Goal: Transaction & Acquisition: Obtain resource

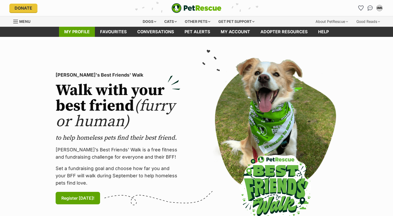
click at [91, 31] on link "My profile" at bounding box center [77, 32] width 36 height 10
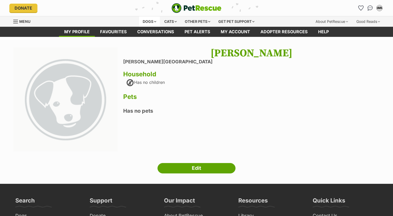
click at [148, 21] on div "Dogs" at bounding box center [149, 21] width 21 height 10
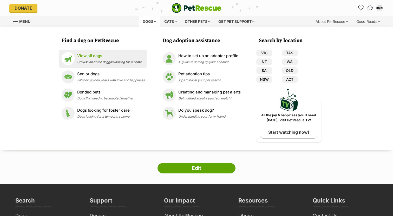
click at [115, 60] on span "Browse all of the doggos looking for a home" at bounding box center [109, 62] width 64 height 4
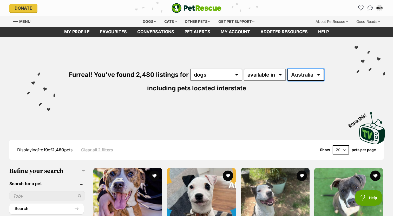
select select "VIC"
click option "VIC" at bounding box center [0, 0] width 0 height 0
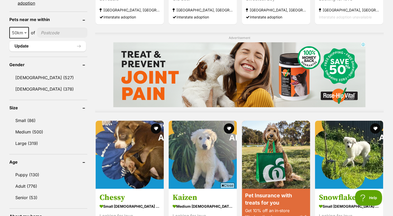
scroll to position [394, 0]
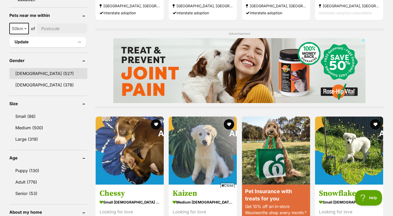
click at [38, 74] on link "[DEMOGRAPHIC_DATA] (527)" at bounding box center [48, 73] width 78 height 11
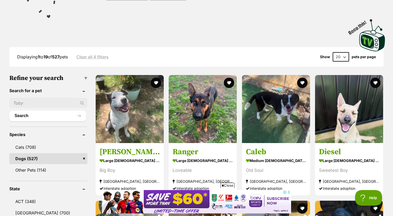
scroll to position [18, 0]
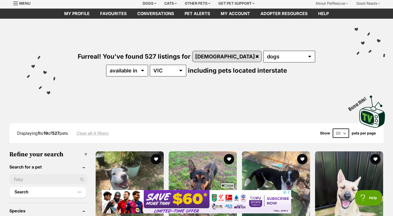
select select "60"
click option "60" at bounding box center [0, 0] width 0 height 0
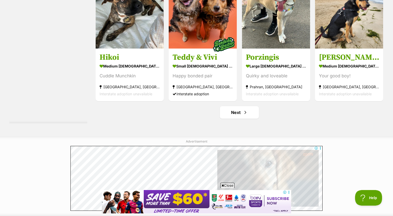
scroll to position [2830, 0]
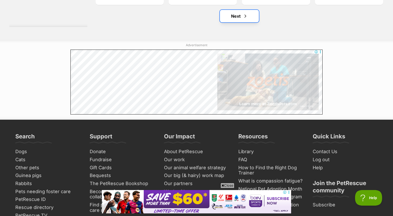
click at [252, 19] on link "Next" at bounding box center [239, 16] width 39 height 12
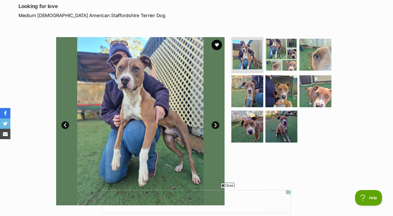
scroll to position [72, 0]
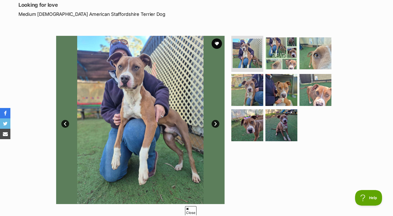
click at [216, 125] on link "Next" at bounding box center [215, 124] width 8 height 8
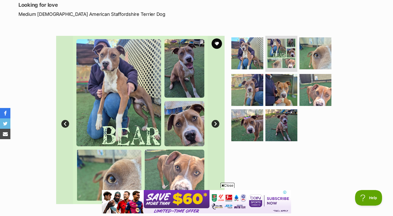
scroll to position [0, 0]
click at [216, 125] on link "Next" at bounding box center [215, 124] width 8 height 8
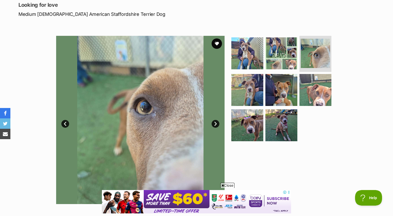
click at [216, 125] on link "Next" at bounding box center [215, 124] width 8 height 8
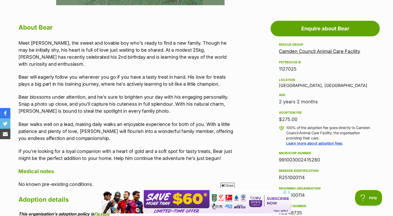
scroll to position [271, 0]
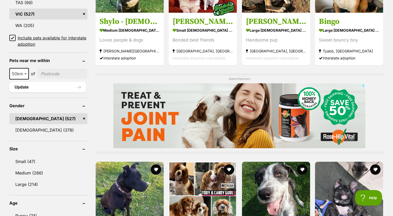
scroll to position [343, 0]
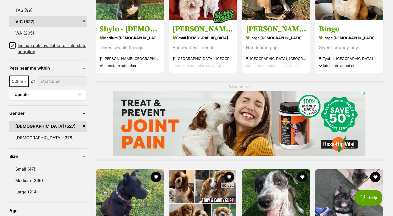
click at [11, 44] on icon at bounding box center [13, 46] width 4 height 4
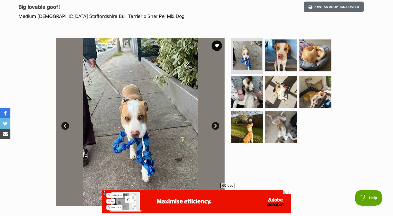
scroll to position [71, 0]
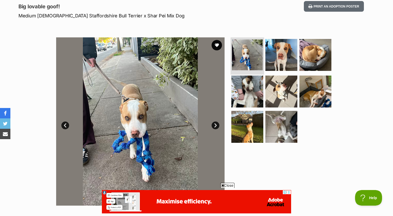
click at [245, 58] on img at bounding box center [247, 54] width 31 height 31
click at [279, 58] on img at bounding box center [281, 55] width 34 height 34
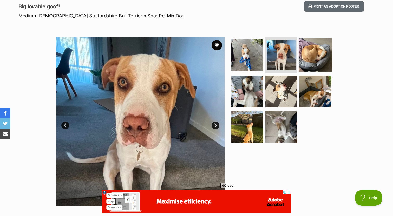
click at [304, 57] on img at bounding box center [316, 55] width 34 height 34
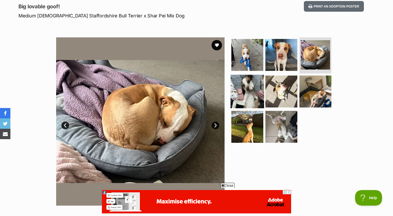
click at [254, 91] on img at bounding box center [247, 92] width 34 height 34
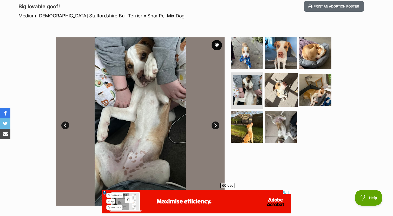
click at [288, 86] on img at bounding box center [281, 90] width 34 height 34
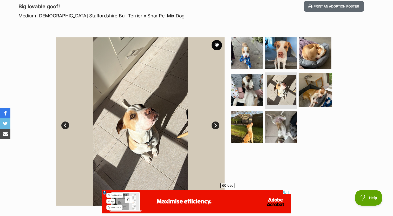
click at [316, 86] on img at bounding box center [316, 90] width 34 height 34
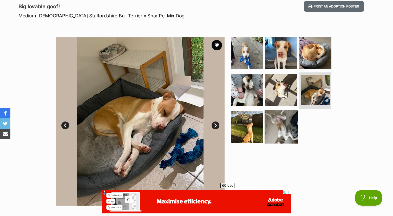
click at [279, 117] on img at bounding box center [281, 127] width 34 height 34
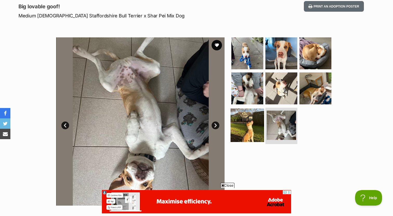
click at [252, 122] on img at bounding box center [247, 126] width 34 height 34
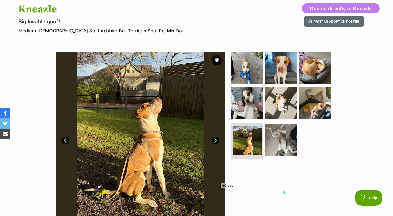
scroll to position [0, 0]
click at [122, 34] on p "Medium Male Staffordshire Bull Terrier x Shar Pei Mix Dog" at bounding box center [128, 30] width 220 height 7
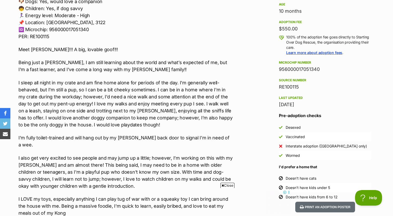
scroll to position [362, 0]
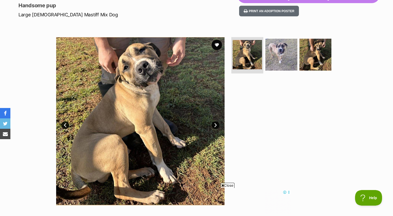
scroll to position [81, 0]
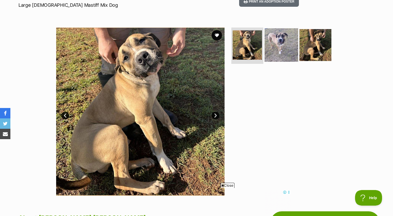
click at [279, 42] on img at bounding box center [281, 45] width 34 height 34
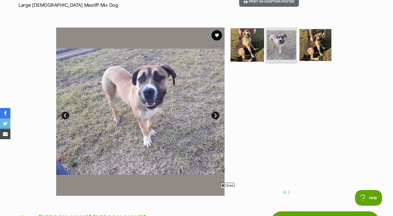
scroll to position [0, 0]
click at [250, 51] on img at bounding box center [247, 45] width 34 height 34
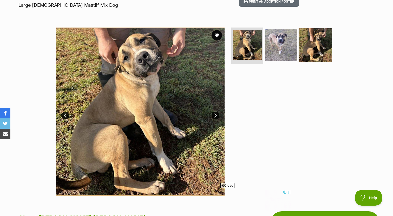
click at [332, 57] on img at bounding box center [316, 45] width 34 height 34
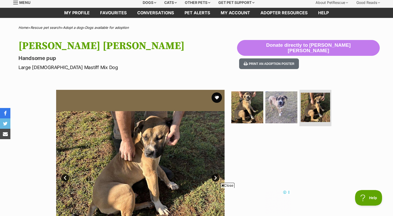
scroll to position [17, 0]
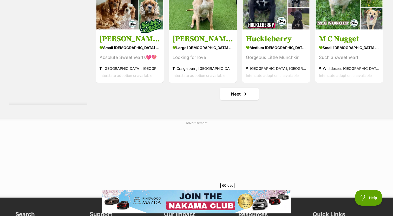
scroll to position [2754, 0]
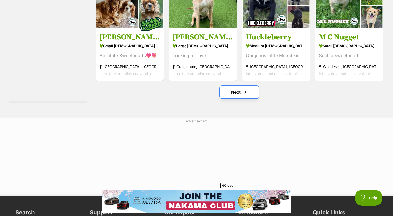
click at [244, 89] on span "Next page" at bounding box center [245, 92] width 5 height 6
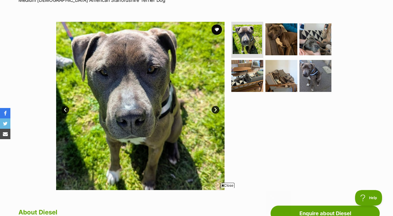
scroll to position [87, 0]
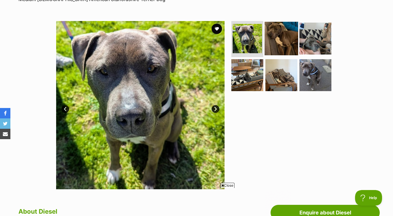
click at [280, 49] on img at bounding box center [281, 39] width 34 height 34
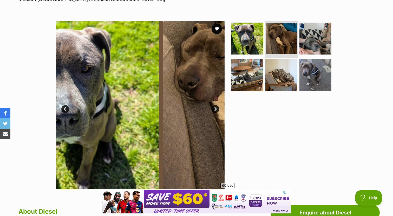
scroll to position [0, 0]
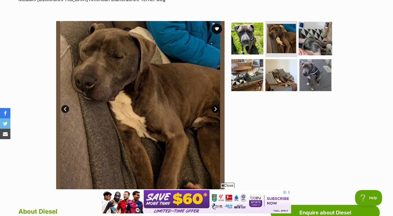
click at [314, 43] on img at bounding box center [316, 39] width 34 height 34
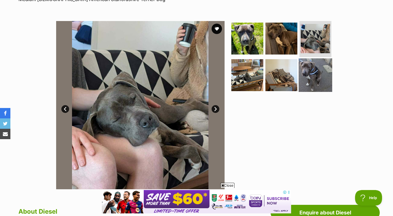
click at [319, 77] on img at bounding box center [316, 75] width 34 height 34
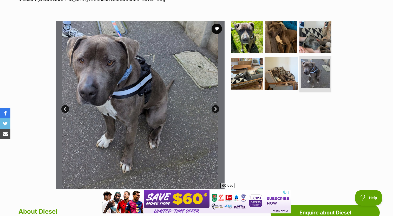
click at [288, 85] on img at bounding box center [281, 74] width 34 height 34
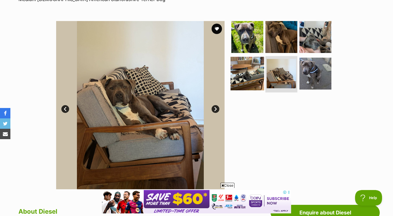
click at [253, 79] on img at bounding box center [247, 74] width 34 height 34
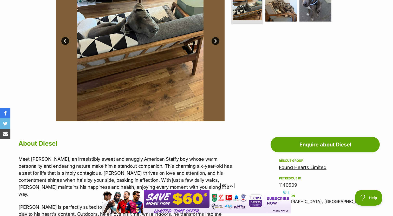
scroll to position [265, 0]
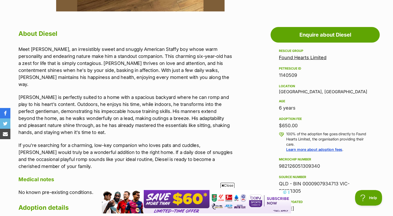
click at [143, 69] on p "Meet Diesel, an irresistibly sweet and snuggly American Staffy boy whose warm p…" at bounding box center [125, 67] width 215 height 42
click at [143, 80] on p "Meet Diesel, an irresistibly sweet and snuggly American Staffy boy whose warm p…" at bounding box center [125, 67] width 215 height 42
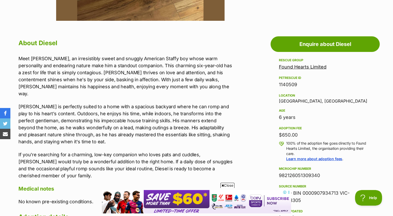
scroll to position [274, 0]
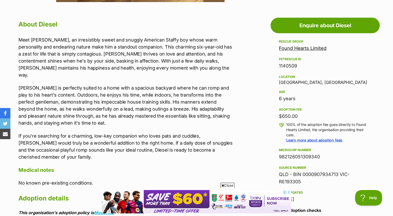
click at [292, 114] on div "$650.00" at bounding box center [325, 116] width 92 height 7
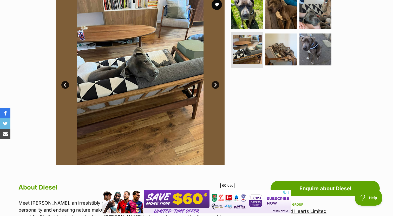
scroll to position [45, 0]
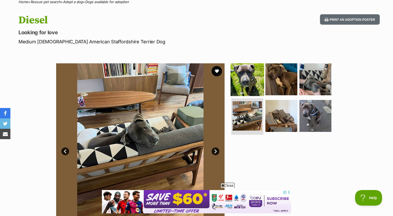
click at [263, 78] on img at bounding box center [247, 79] width 34 height 34
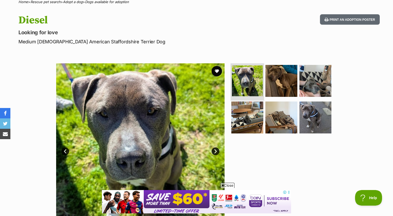
click at [253, 81] on img at bounding box center [247, 80] width 31 height 31
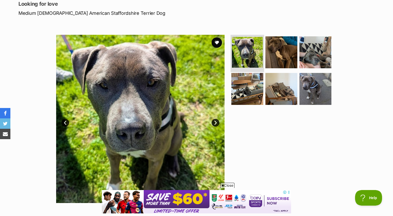
click at [253, 81] on img at bounding box center [247, 89] width 32 height 32
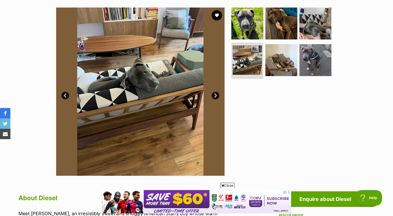
scroll to position [97, 0]
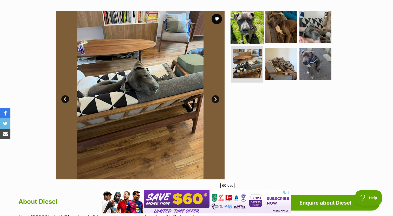
click at [247, 31] on img at bounding box center [247, 27] width 34 height 34
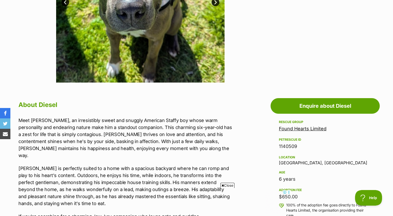
scroll to position [165, 0]
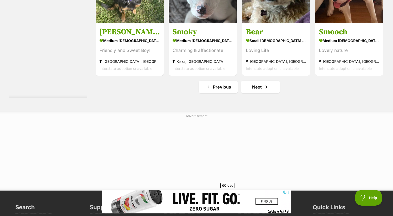
scroll to position [2756, 0]
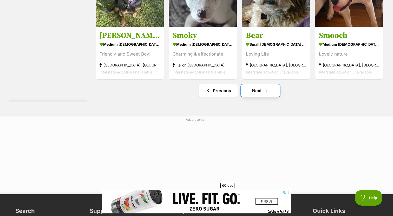
click at [260, 84] on link "Next" at bounding box center [260, 90] width 39 height 12
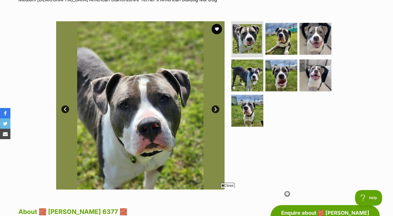
scroll to position [89, 0]
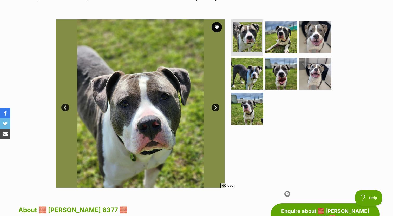
click at [168, 101] on img at bounding box center [140, 103] width 168 height 168
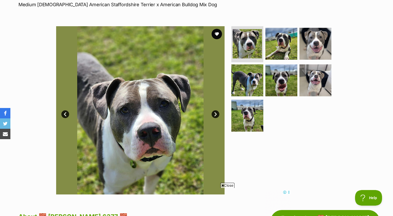
scroll to position [93, 0]
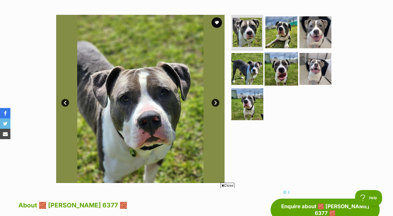
click at [276, 62] on img at bounding box center [281, 69] width 34 height 34
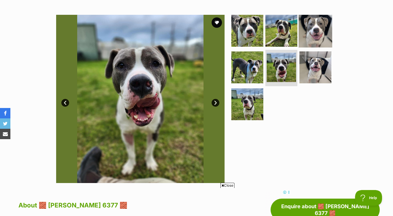
click at [313, 30] on img at bounding box center [316, 31] width 34 height 34
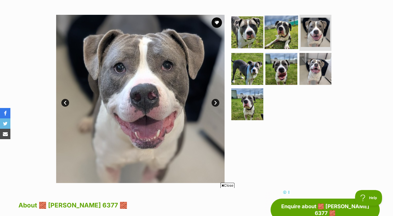
click at [292, 38] on img at bounding box center [281, 32] width 34 height 34
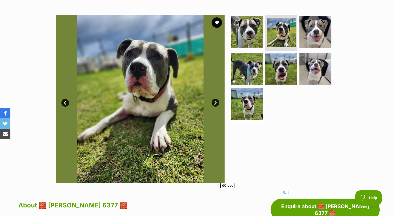
scroll to position [0, 0]
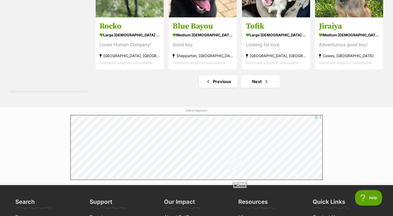
scroll to position [2793, 0]
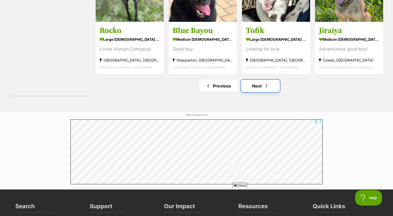
click at [259, 80] on link "Next" at bounding box center [260, 86] width 39 height 12
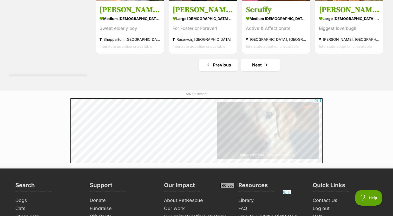
scroll to position [2819, 0]
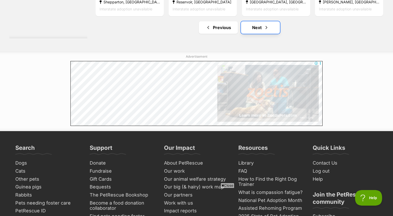
click at [268, 24] on span "Next page" at bounding box center [266, 27] width 5 height 6
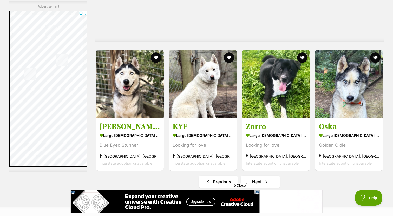
scroll to position [2670, 0]
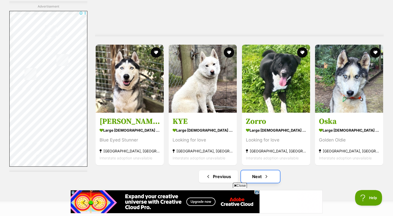
click at [268, 174] on span "Next page" at bounding box center [266, 177] width 5 height 6
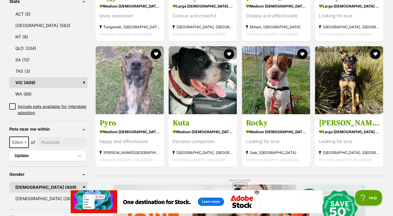
click at [242, 184] on span "Close" at bounding box center [240, 185] width 14 height 5
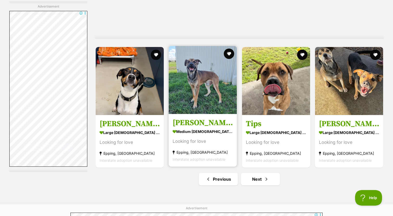
scroll to position [2716, 0]
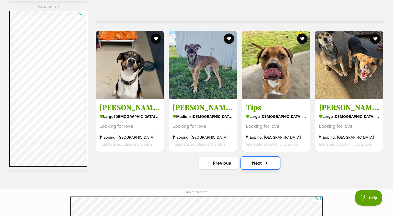
click at [255, 157] on link "Next" at bounding box center [260, 163] width 39 height 12
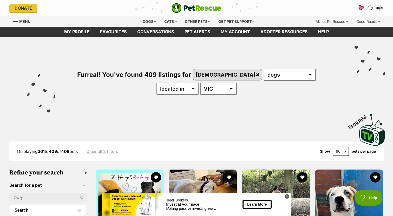
click at [361, 10] on icon "Favourites" at bounding box center [360, 8] width 6 height 6
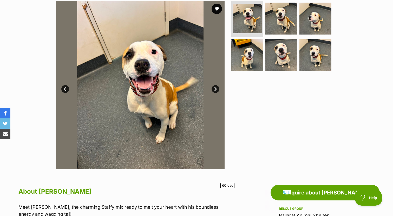
scroll to position [90, 0]
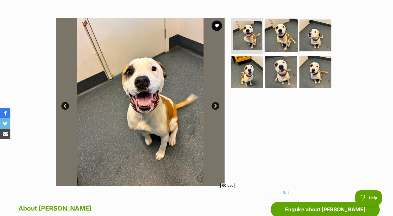
click at [270, 41] on img at bounding box center [281, 35] width 34 height 34
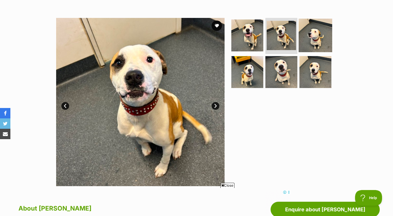
click at [319, 37] on img at bounding box center [316, 35] width 34 height 34
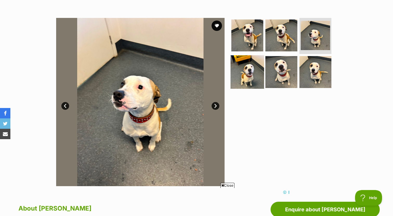
click at [245, 71] on img at bounding box center [247, 72] width 34 height 34
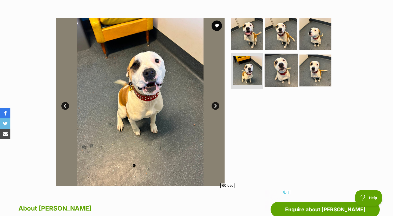
click at [274, 70] on img at bounding box center [281, 71] width 34 height 34
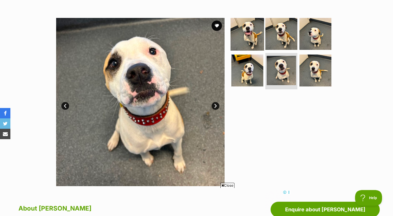
click at [252, 48] on img at bounding box center [247, 34] width 34 height 34
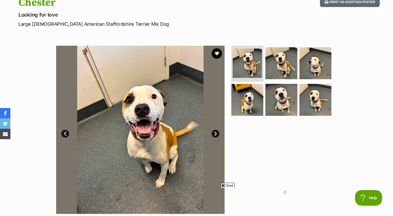
scroll to position [0, 0]
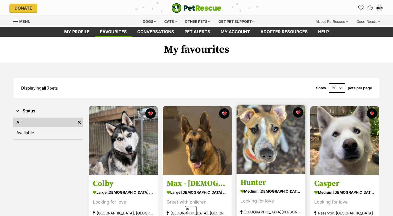
scroll to position [89, 0]
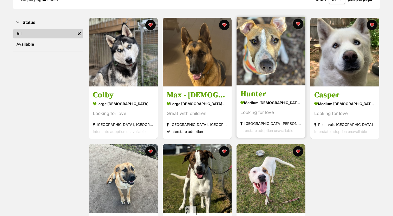
click at [274, 65] on img at bounding box center [270, 51] width 69 height 69
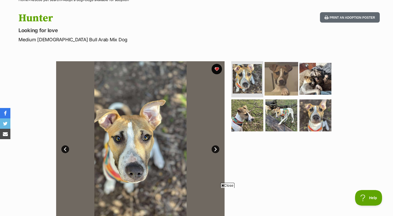
click at [269, 76] on img at bounding box center [281, 79] width 34 height 34
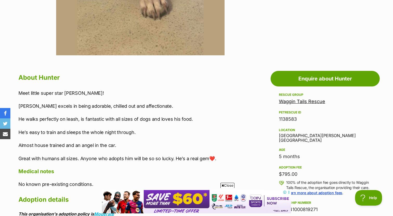
scroll to position [242, 0]
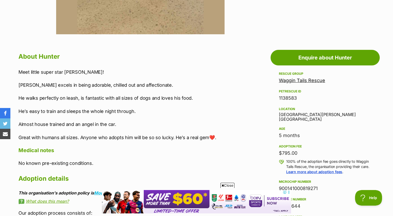
click at [300, 114] on div "Location Panton Hill, VIC" at bounding box center [325, 114] width 92 height 16
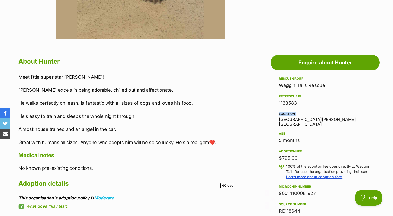
scroll to position [0, 0]
click at [294, 139] on div "5 months" at bounding box center [325, 140] width 92 height 7
click at [291, 155] on div "$795.00" at bounding box center [325, 158] width 92 height 7
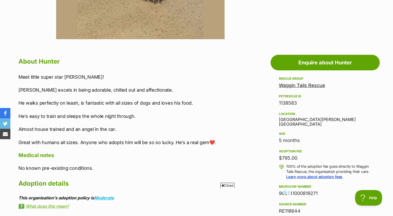
click at [291, 155] on div "$795.00" at bounding box center [325, 158] width 92 height 7
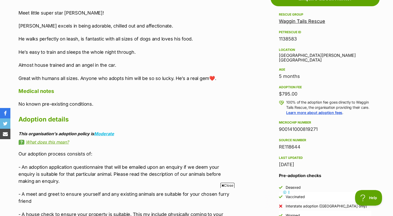
scroll to position [279, 0]
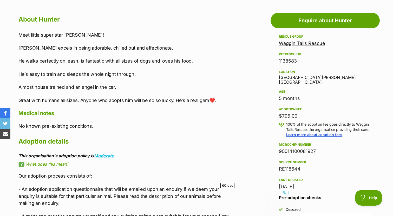
click at [66, 40] on div "Meet little super star Hunter! Hunter excels in being adorable, chilled out and…" at bounding box center [125, 67] width 215 height 72
click at [75, 46] on p "Hunter excels in being adorable, chilled out and affectionate." at bounding box center [125, 47] width 215 height 7
click at [75, 46] on p "[PERSON_NAME] excels in being adorable, chilled out and affectionate." at bounding box center [125, 47] width 215 height 7
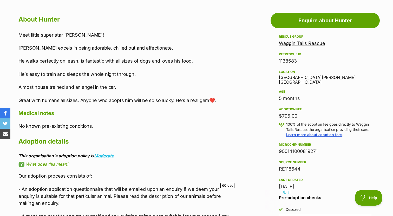
click at [75, 46] on p "[PERSON_NAME] excels in being adorable, chilled out and affectionate." at bounding box center [125, 47] width 215 height 7
click at [82, 56] on div "Meet little super star [PERSON_NAME]! [PERSON_NAME] excels in being adorable, c…" at bounding box center [125, 67] width 215 height 72
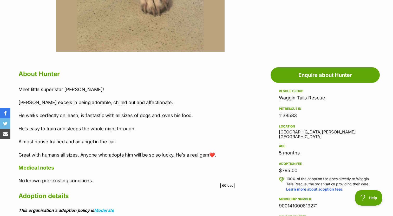
scroll to position [0, 0]
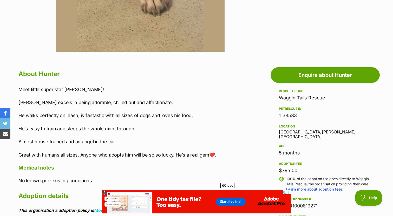
click at [62, 133] on div "Meet little super star [PERSON_NAME]! [PERSON_NAME] excels in being adorable, c…" at bounding box center [125, 122] width 215 height 72
click at [79, 133] on div "Meet little super star [PERSON_NAME]! [PERSON_NAME] excels in being adorable, c…" at bounding box center [125, 122] width 215 height 72
click at [102, 133] on div "Meet little super star [PERSON_NAME]! [PERSON_NAME] excels in being adorable, c…" at bounding box center [125, 122] width 215 height 72
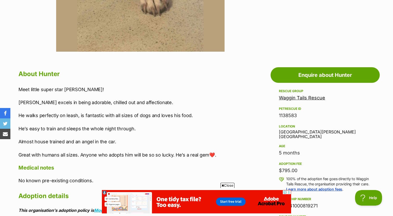
click at [102, 133] on div "Meet little super star [PERSON_NAME]! [PERSON_NAME] excels in being adorable, c…" at bounding box center [125, 122] width 215 height 72
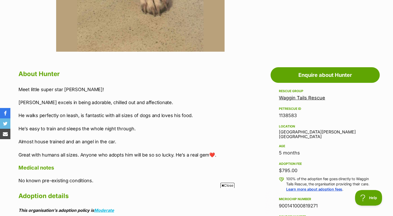
click at [60, 119] on p "He walks perfectly on leash, is fantastic with all sizes of dogs and loves his …" at bounding box center [125, 115] width 215 height 7
click at [56, 117] on p "He walks perfectly on leash, is fantastic with all sizes of dogs and loves his …" at bounding box center [125, 115] width 215 height 7
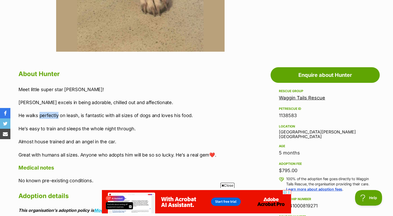
click at [56, 117] on p "He walks perfectly on leash, is fantastic with all sizes of dogs and loves his …" at bounding box center [125, 115] width 215 height 7
click at [78, 115] on p "He walks perfectly on leash, is fantastic with all sizes of dogs and loves his …" at bounding box center [125, 115] width 215 height 7
click at [100, 111] on div "Meet little super star [PERSON_NAME]! [PERSON_NAME] excels in being adorable, c…" at bounding box center [125, 122] width 215 height 72
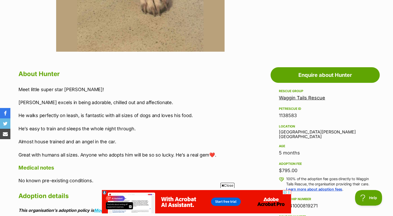
click at [129, 116] on p "He walks perfectly on leash, is fantastic with all sizes of dogs and loves his …" at bounding box center [125, 115] width 215 height 7
click at [147, 116] on p "He walks perfectly on leash, is fantastic with all sizes of dogs and loves his …" at bounding box center [125, 115] width 215 height 7
click at [167, 117] on p "He walks perfectly on leash, is fantastic with all sizes of dogs and loves his …" at bounding box center [125, 115] width 215 height 7
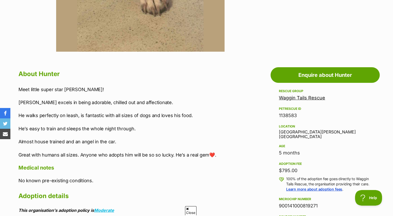
click at [167, 117] on p "He walks perfectly on leash, is fantastic with all sizes of dogs and loves his …" at bounding box center [125, 115] width 215 height 7
drag, startPoint x: 144, startPoint y: 130, endPoint x: 34, endPoint y: 106, distance: 113.1
click at [34, 106] on div "Meet little super star Hunter! Hunter excels in being adorable, chilled out and…" at bounding box center [125, 122] width 215 height 72
click at [58, 146] on div "Meet little super star Hunter! Hunter excels in being adorable, chilled out and…" at bounding box center [125, 122] width 215 height 72
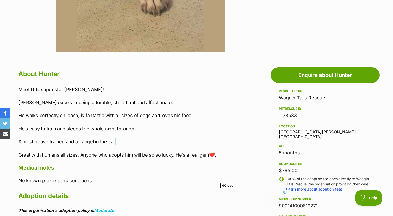
click at [58, 146] on div "Meet little super star Hunter! Hunter excels in being adorable, chilled out and…" at bounding box center [125, 122] width 215 height 72
click at [92, 143] on p "Almost house trained and an angel in the car." at bounding box center [125, 141] width 215 height 7
click at [105, 143] on p "Almost house trained and an angel in the car." at bounding box center [125, 141] width 215 height 7
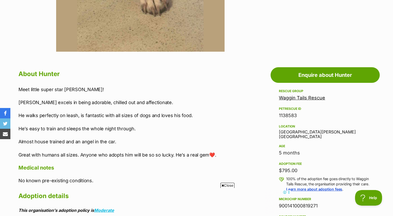
click at [105, 143] on p "Almost house trained and an angel in the car." at bounding box center [125, 141] width 215 height 7
click at [96, 156] on p "Great with humans all sizes. Anyone who adopts him will be so so lucky. He’s a …" at bounding box center [125, 154] width 215 height 7
click at [64, 155] on p "Great with humans all sizes. Anyone who adopts him will be so so lucky. He’s a …" at bounding box center [125, 154] width 215 height 7
click at [66, 155] on p "Great with humans all sizes. Anyone who adopts him will be so so lucky. He’s a …" at bounding box center [125, 154] width 215 height 7
click at [95, 157] on p "Great with humans all sizes. Anyone who adopts him will be so so lucky. He’s a …" at bounding box center [125, 154] width 215 height 7
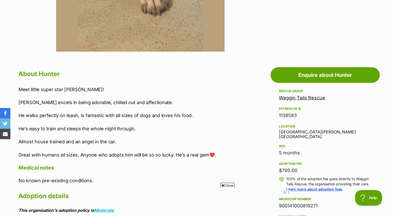
click at [143, 155] on p "Great with humans all sizes. Anyone who adopts him will be so so lucky. He’s a …" at bounding box center [125, 154] width 215 height 7
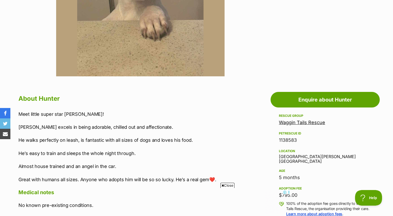
scroll to position [200, 0]
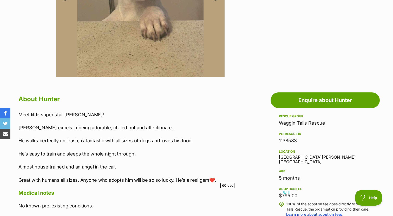
click at [315, 122] on link "Waggin Tails Rescue" at bounding box center [302, 122] width 46 height 5
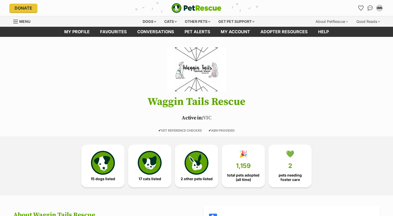
click at [196, 101] on h1 "Waggin Tails Rescue" at bounding box center [196, 101] width 382 height 11
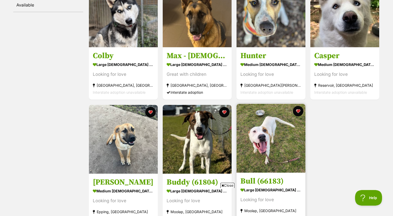
click at [261, 126] on img at bounding box center [270, 138] width 69 height 69
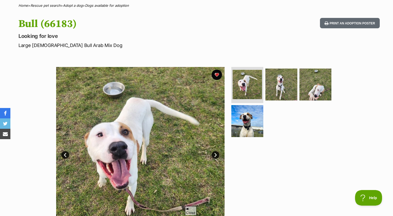
scroll to position [47, 0]
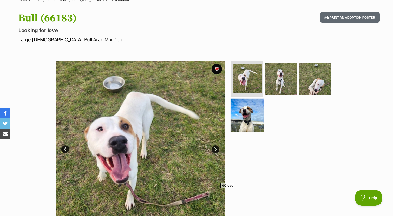
click at [236, 105] on img at bounding box center [247, 116] width 34 height 34
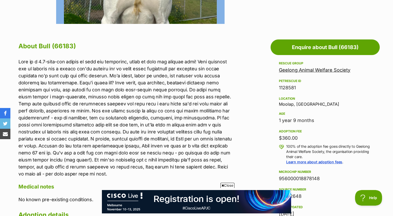
scroll to position [0, 0]
click at [94, 69] on p at bounding box center [125, 117] width 215 height 119
click at [96, 69] on p at bounding box center [125, 117] width 215 height 119
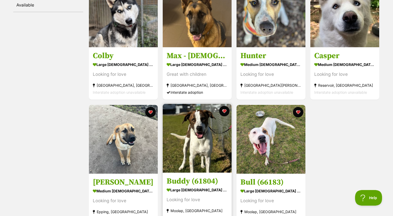
click at [213, 132] on img at bounding box center [197, 138] width 69 height 69
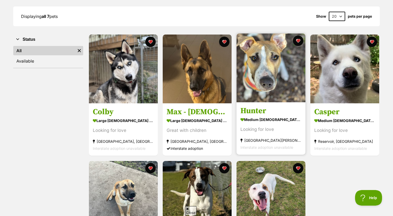
click at [272, 67] on img at bounding box center [270, 68] width 69 height 69
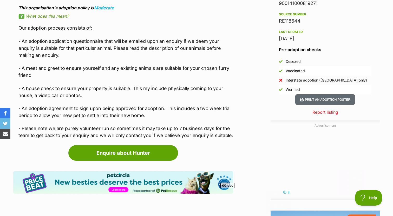
click at [239, 62] on div "Advertisement Adoption information I've been adopted! This pet is no longer ava…" at bounding box center [196, 125] width 366 height 533
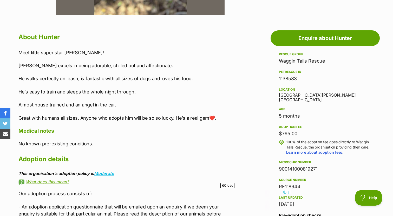
scroll to position [260, 0]
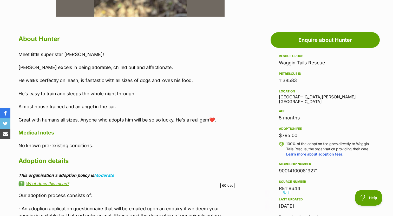
click at [73, 52] on p "Meet little super star [PERSON_NAME]!" at bounding box center [125, 54] width 215 height 7
click at [68, 63] on div "Meet little super star Hunter! Hunter excels in being adorable, chilled out and…" at bounding box center [125, 87] width 215 height 72
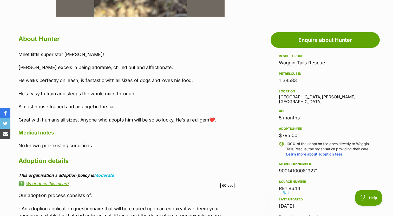
click at [65, 67] on p "Hunter excels in being adorable, chilled out and affectionate." at bounding box center [125, 67] width 215 height 7
click at [71, 67] on p "Hunter excels in being adorable, chilled out and affectionate." at bounding box center [125, 67] width 215 height 7
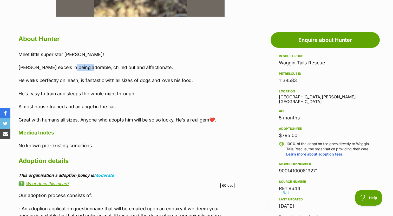
click at [71, 67] on p "Hunter excels in being adorable, chilled out and affectionate." at bounding box center [125, 67] width 215 height 7
click at [63, 78] on p "He walks perfectly on leash, is fantastic with all sizes of dogs and loves his …" at bounding box center [125, 80] width 215 height 7
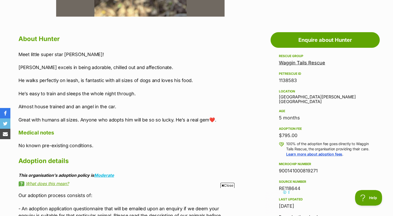
click at [69, 80] on p "He walks perfectly on leash, is fantastic with all sizes of dogs and loves his …" at bounding box center [125, 80] width 215 height 7
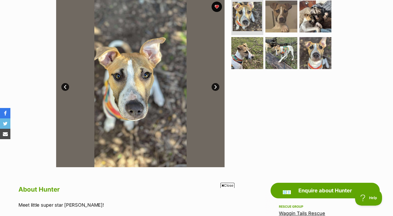
scroll to position [90, 0]
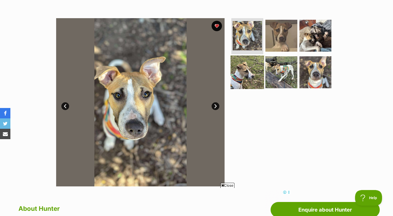
click at [253, 65] on img at bounding box center [247, 73] width 34 height 34
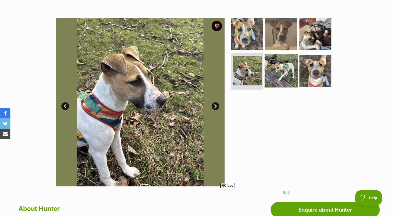
click at [283, 72] on img at bounding box center [281, 71] width 34 height 34
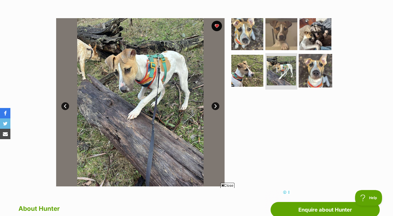
click at [310, 73] on img at bounding box center [316, 71] width 34 height 34
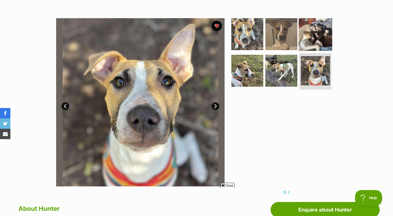
click at [315, 42] on img at bounding box center [316, 34] width 34 height 34
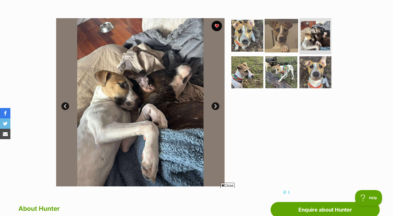
click at [294, 38] on img at bounding box center [281, 36] width 34 height 34
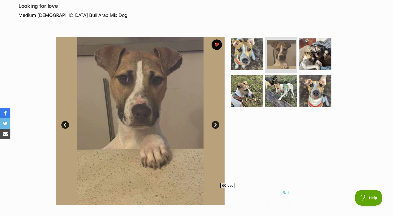
scroll to position [57, 0]
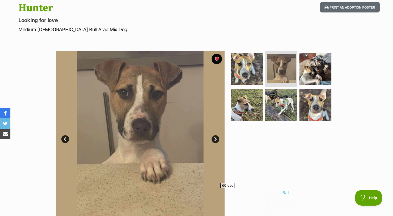
click at [246, 52] on ul at bounding box center [283, 88] width 107 height 74
click at [246, 64] on img at bounding box center [247, 69] width 34 height 34
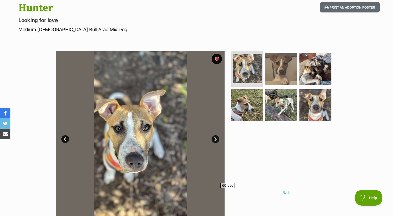
click at [214, 138] on link "Next" at bounding box center [215, 139] width 8 height 8
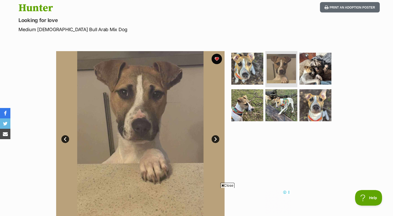
click at [214, 138] on link "Next" at bounding box center [215, 139] width 8 height 8
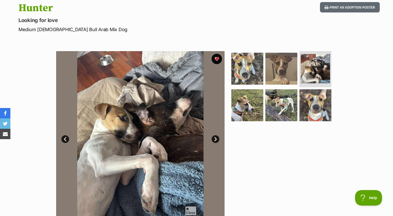
click at [214, 138] on link "Next" at bounding box center [215, 139] width 8 height 8
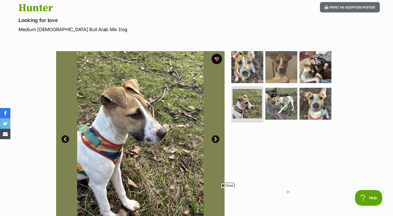
scroll to position [0, 0]
click at [280, 105] on img at bounding box center [281, 104] width 34 height 34
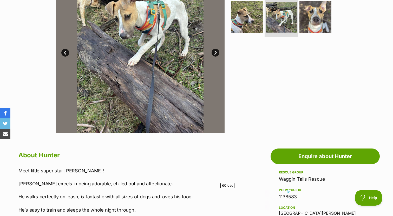
scroll to position [159, 0]
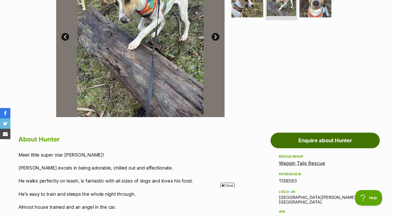
click at [283, 137] on link "Enquire about Hunter" at bounding box center [324, 141] width 109 height 16
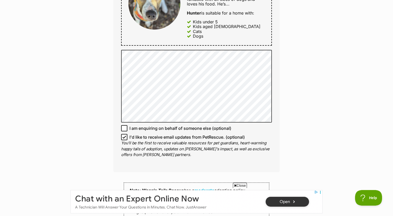
scroll to position [313, 0]
click at [110, 142] on div "Enquire about Hunter Want to increase your chances of a successful enquiry? Upd…" at bounding box center [196, 71] width 182 height 674
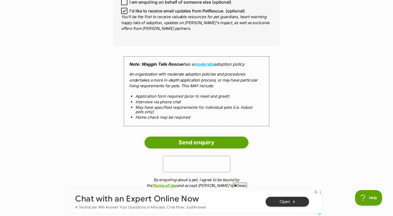
scroll to position [420, 0]
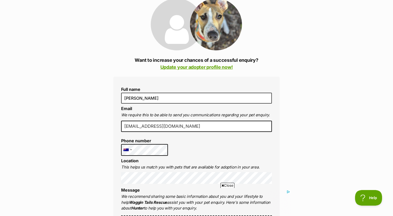
scroll to position [164, 0]
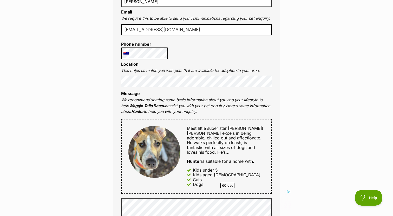
click at [92, 102] on div "Enquire about Hunter Want to increase your chances of a successful enquiry? Upd…" at bounding box center [196, 220] width 393 height 674
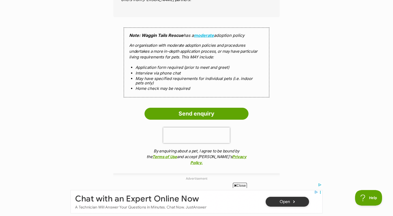
scroll to position [463, 0]
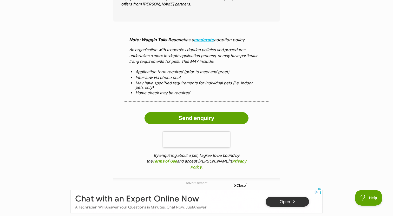
click at [147, 57] on p "An organisation with moderate adoption policies and procedures undertakes a mor…" at bounding box center [196, 56] width 135 height 18
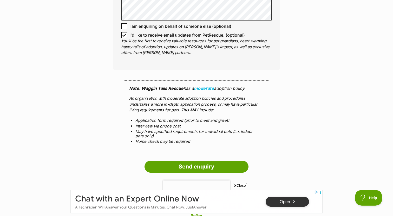
scroll to position [445, 0]
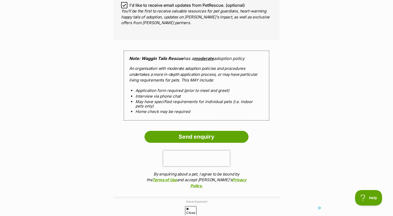
click at [209, 56] on link "moderate" at bounding box center [204, 58] width 20 height 5
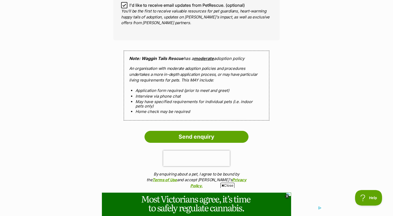
scroll to position [0, 0]
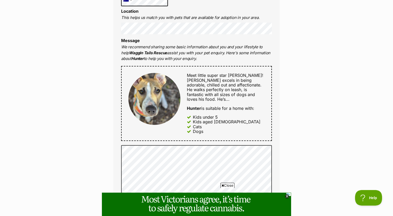
scroll to position [221, 0]
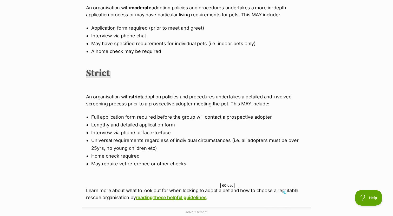
click at [174, 71] on div "These policy-level descriptions are intended as a guide only, to help adopters …" at bounding box center [196, 16] width 221 height 381
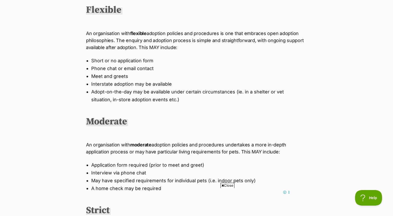
scroll to position [212, 0]
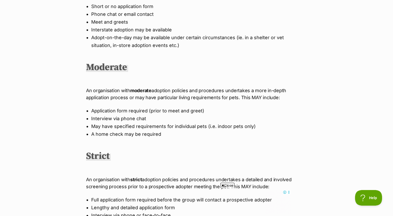
click at [159, 94] on p "An organisation with moderate adoption policies and procedures undertakes a mor…" at bounding box center [196, 94] width 221 height 14
click at [156, 117] on li "Interview via phone chat" at bounding box center [196, 119] width 210 height 8
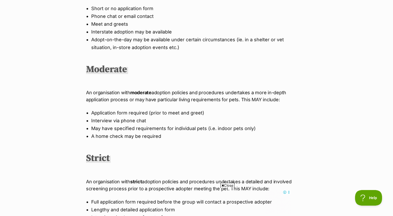
scroll to position [109, 0]
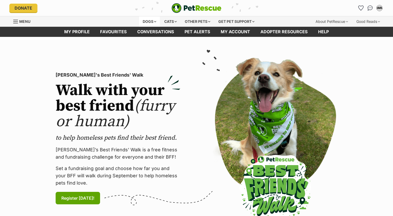
click at [150, 26] on div "Dogs" at bounding box center [149, 21] width 21 height 10
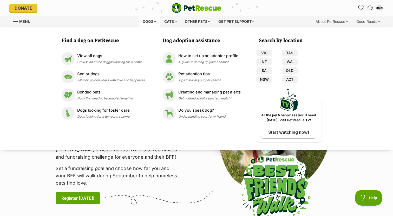
click at [157, 19] on div "Dogs" at bounding box center [149, 21] width 21 height 10
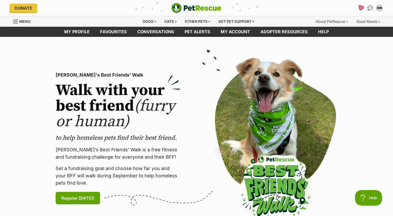
click at [363, 7] on icon "Favourites" at bounding box center [360, 8] width 6 height 6
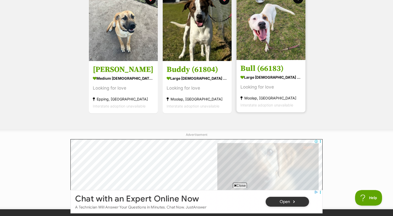
scroll to position [243, 0]
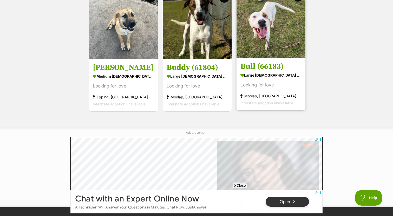
click at [271, 52] on img at bounding box center [270, 23] width 69 height 69
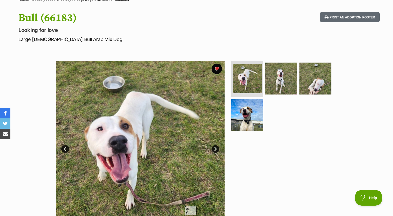
click at [184, 76] on img at bounding box center [140, 145] width 168 height 168
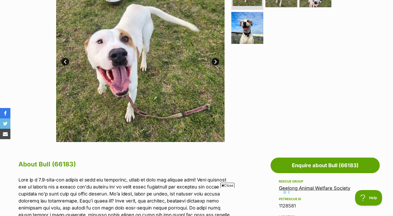
click at [130, 59] on img at bounding box center [140, 58] width 168 height 168
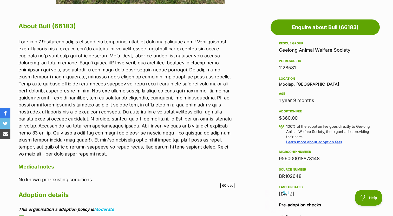
scroll to position [281, 0]
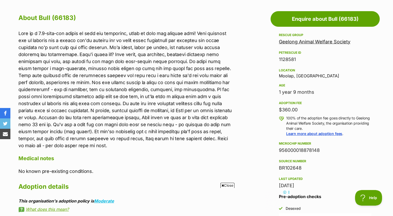
click at [157, 48] on p at bounding box center [125, 89] width 215 height 119
click at [64, 96] on p at bounding box center [125, 89] width 215 height 119
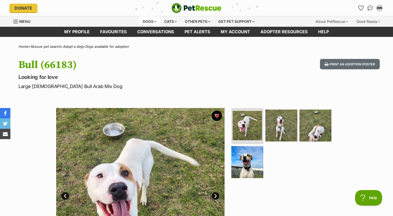
click at [150, 22] on div "Dogs" at bounding box center [149, 21] width 21 height 10
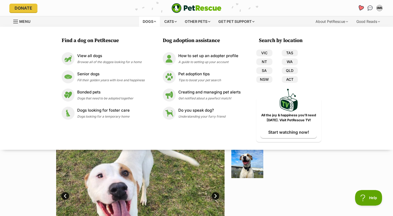
click at [361, 8] on icon "Favourites" at bounding box center [360, 8] width 6 height 6
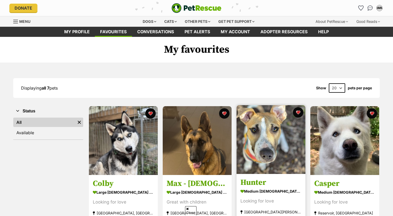
scroll to position [92, 0]
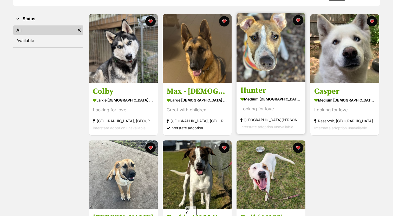
click at [286, 57] on img at bounding box center [270, 47] width 69 height 69
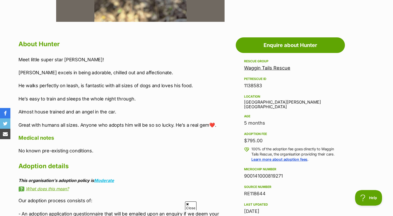
drag, startPoint x: 125, startPoint y: 116, endPoint x: 40, endPoint y: 76, distance: 94.1
click at [40, 76] on div "Meet little super star [PERSON_NAME]! [PERSON_NAME] excels in being adorable, c…" at bounding box center [125, 92] width 215 height 72
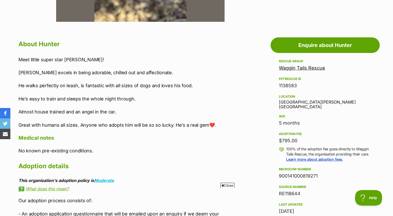
click at [79, 108] on div "Meet little super star [PERSON_NAME]! [PERSON_NAME] excels in being adorable, c…" at bounding box center [125, 92] width 215 height 72
click at [65, 111] on p "Almost house trained and an angel in the car." at bounding box center [125, 111] width 215 height 7
click at [85, 112] on p "Almost house trained and an angel in the car." at bounding box center [125, 111] width 215 height 7
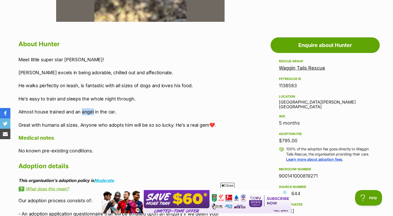
click at [85, 112] on p "Almost house trained and an angel in the car." at bounding box center [125, 111] width 215 height 7
click at [172, 94] on div "Meet little super star [PERSON_NAME]! [PERSON_NAME] excels in being adorable, c…" at bounding box center [125, 92] width 215 height 72
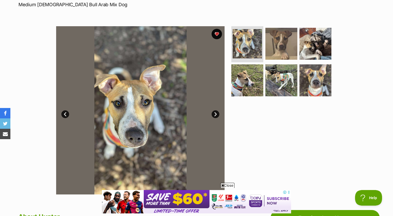
scroll to position [75, 0]
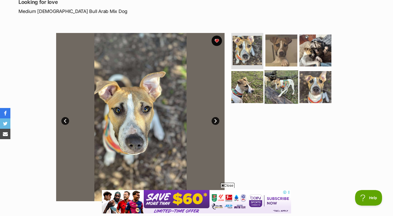
click at [286, 85] on img at bounding box center [281, 87] width 34 height 34
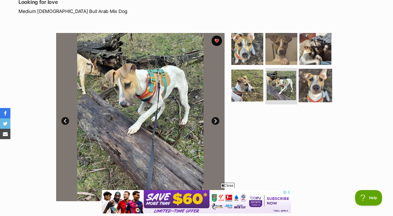
click at [305, 85] on img at bounding box center [316, 86] width 34 height 34
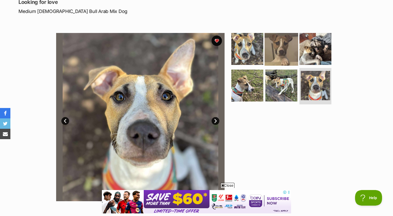
click at [281, 64] on img at bounding box center [281, 49] width 34 height 34
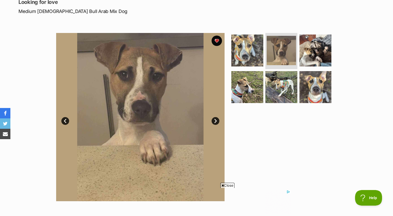
scroll to position [0, 0]
click at [276, 88] on img at bounding box center [281, 87] width 34 height 34
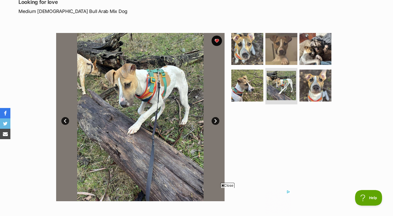
click at [265, 115] on div at bounding box center [283, 117] width 107 height 168
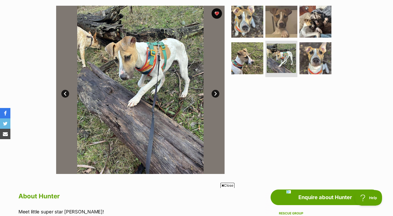
scroll to position [111, 0]
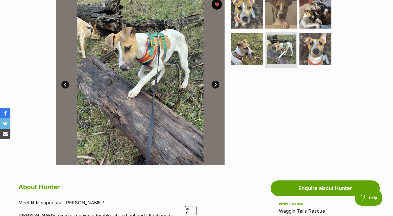
click at [216, 85] on link "Next" at bounding box center [215, 85] width 8 height 8
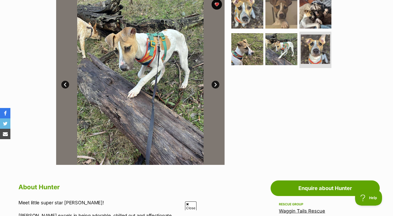
scroll to position [0, 0]
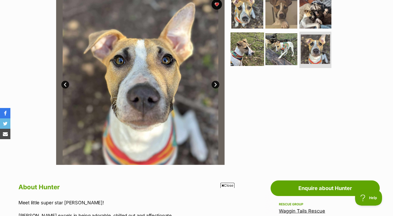
click at [247, 55] on img at bounding box center [247, 49] width 34 height 34
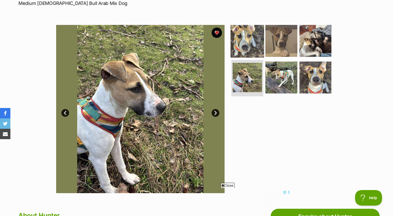
click at [249, 51] on img at bounding box center [247, 41] width 34 height 34
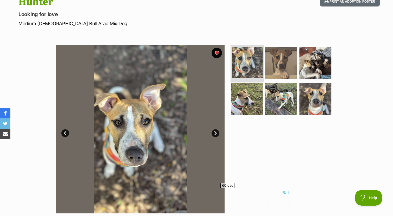
scroll to position [61, 0]
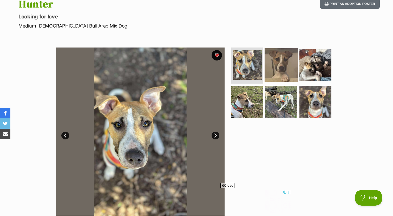
click at [277, 64] on img at bounding box center [281, 65] width 34 height 34
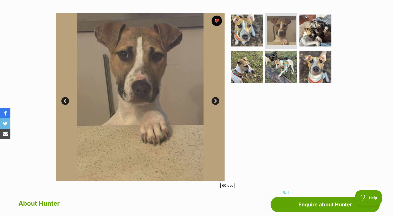
scroll to position [91, 0]
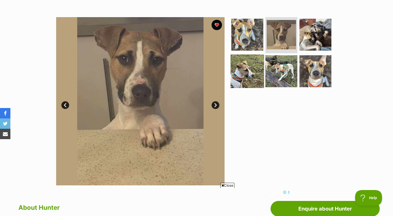
click at [248, 67] on img at bounding box center [247, 72] width 34 height 34
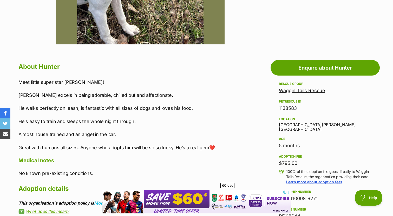
scroll to position [264, 0]
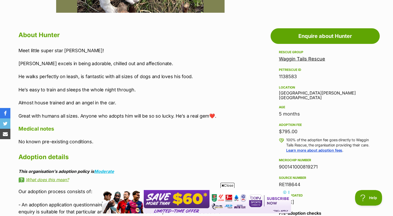
click at [288, 128] on div "$795.00" at bounding box center [325, 131] width 92 height 7
click at [294, 128] on div "$795.00" at bounding box center [325, 131] width 92 height 7
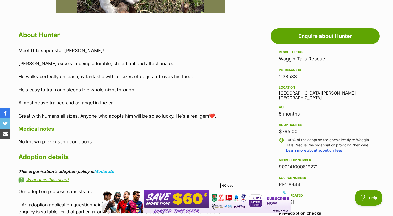
click at [294, 128] on div "$795.00" at bounding box center [325, 131] width 92 height 7
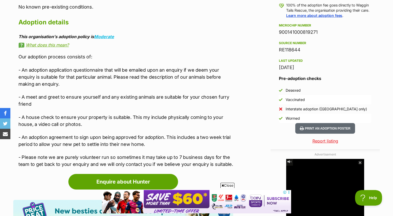
scroll to position [0, 0]
click at [212, 116] on p "- A house check to ensure your property is suitable. This my include physically…" at bounding box center [125, 121] width 215 height 14
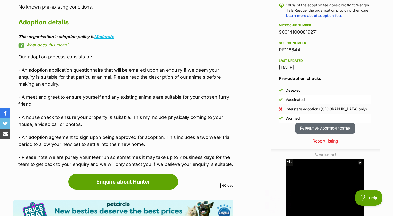
click at [216, 118] on p "- A house check to ensure your property is suitable. This my include physically…" at bounding box center [125, 121] width 215 height 14
click at [217, 123] on p "- A house check to ensure your property is suitable. This my include physically…" at bounding box center [125, 121] width 215 height 14
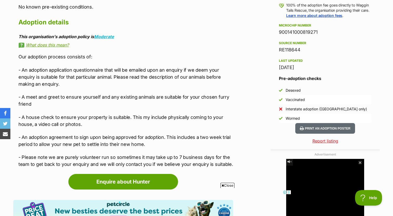
click at [215, 123] on p "- A house check to ensure your property is suitable. This my include physically…" at bounding box center [125, 121] width 215 height 14
click at [211, 123] on p "- A house check to ensure your property is suitable. This my include physically…" at bounding box center [125, 121] width 215 height 14
click at [207, 122] on p "- A house check to ensure your property is suitable. This my include physically…" at bounding box center [125, 121] width 215 height 14
click at [185, 120] on p "- A house check to ensure your property is suitable. This my include physically…" at bounding box center [125, 121] width 215 height 14
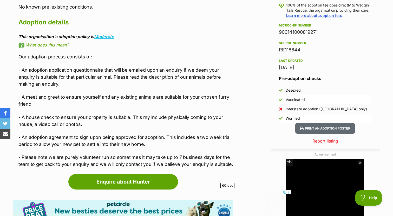
click at [185, 121] on p "- A house check to ensure your property is suitable. This my include physically…" at bounding box center [125, 121] width 215 height 14
click at [172, 122] on p "- A house check to ensure your property is suitable. This my include physically…" at bounding box center [125, 121] width 215 height 14
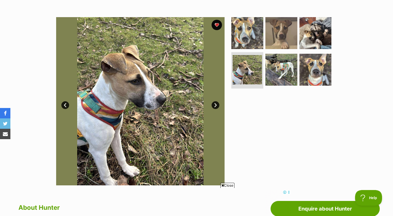
click at [219, 104] on link "Next" at bounding box center [215, 105] width 8 height 8
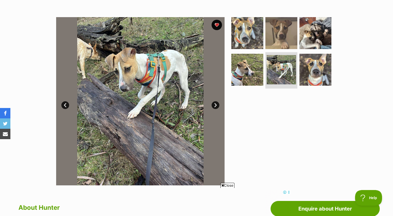
click at [218, 104] on link "Next" at bounding box center [215, 105] width 8 height 8
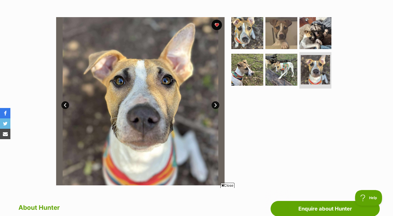
click at [218, 104] on link "Next" at bounding box center [215, 105] width 8 height 8
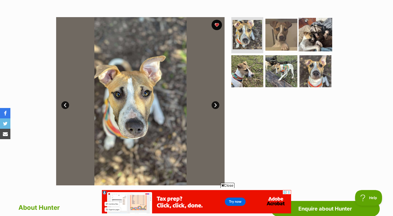
click at [309, 42] on img at bounding box center [316, 35] width 34 height 34
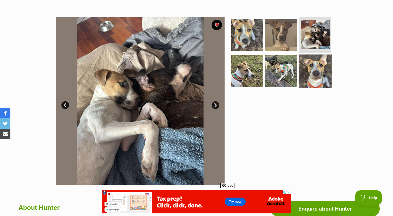
click at [314, 74] on img at bounding box center [316, 72] width 34 height 34
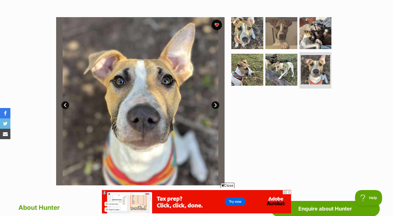
scroll to position [183, 0]
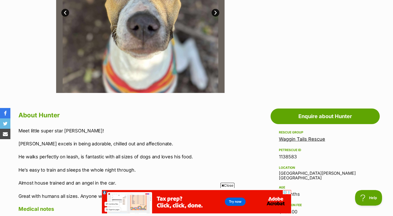
click at [226, 184] on span "Close" at bounding box center [227, 185] width 14 height 5
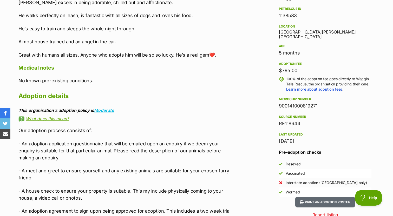
scroll to position [351, 0]
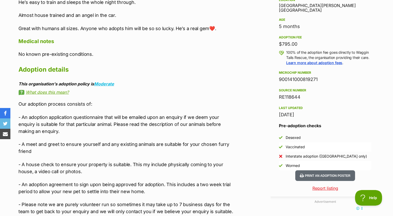
click at [87, 83] on div "This organisation's adoption policy is Moderate" at bounding box center [125, 84] width 215 height 5
click at [90, 84] on div "This organisation's adoption policy is Moderate" at bounding box center [125, 84] width 215 height 5
click at [64, 106] on p "Our adoption process consists of:" at bounding box center [125, 104] width 215 height 7
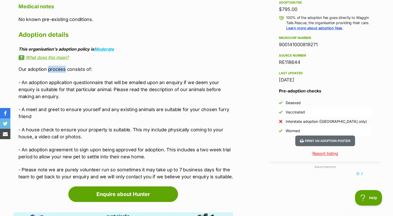
scroll to position [392, 0]
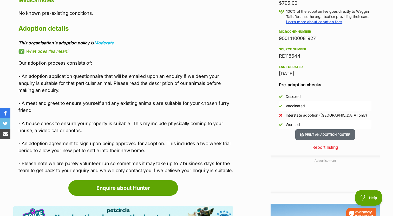
click at [75, 80] on p "- An adoption application questionnaire that will be emailed upon an enquiry if…" at bounding box center [125, 83] width 215 height 21
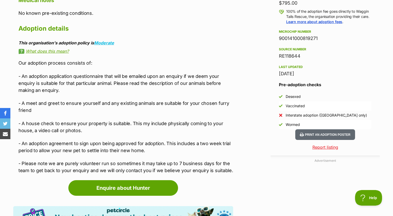
click at [91, 83] on p "- An adoption application questionnaire that will be emailed upon an enquiry if…" at bounding box center [125, 83] width 215 height 21
click at [105, 81] on p "- An adoption application questionnaire that will be emailed upon an enquiry if…" at bounding box center [125, 83] width 215 height 21
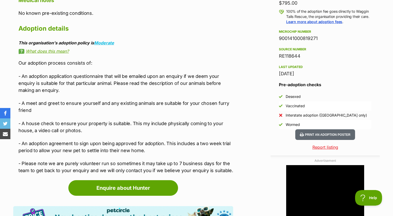
click at [115, 78] on p "- An adoption application questionnaire that will be emailed upon an enquiry if…" at bounding box center [125, 83] width 215 height 21
click at [125, 78] on p "- An adoption application questionnaire that will be emailed upon an enquiry if…" at bounding box center [125, 83] width 215 height 21
click at [143, 78] on p "- An adoption application questionnaire that will be emailed upon an enquiry if…" at bounding box center [125, 83] width 215 height 21
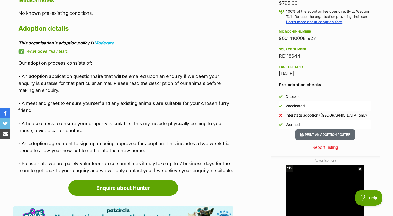
click at [143, 78] on p "- An adoption application questionnaire that will be emailed upon an enquiry if…" at bounding box center [125, 83] width 215 height 21
click at [141, 82] on p "- An adoption application questionnaire that will be emailed upon an enquiry if…" at bounding box center [125, 83] width 215 height 21
click at [136, 95] on div "Our adoption process consists of: - An adoption application questionnaire that …" at bounding box center [125, 116] width 215 height 115
click at [131, 89] on p "- An adoption application questionnaire that will be emailed upon an enquiry if…" at bounding box center [125, 83] width 215 height 21
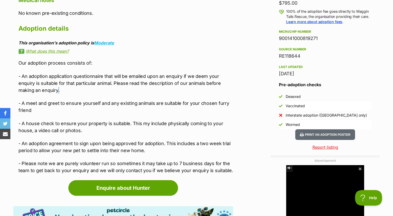
click at [131, 89] on p "- An adoption application questionnaire that will be emailed upon an enquiry if…" at bounding box center [125, 83] width 215 height 21
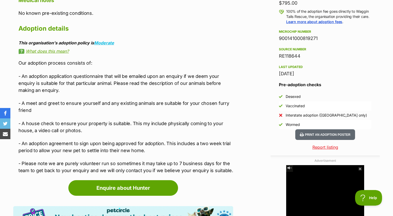
click at [131, 89] on p "- An adoption application questionnaire that will be emailed upon an enquiry if…" at bounding box center [125, 83] width 215 height 21
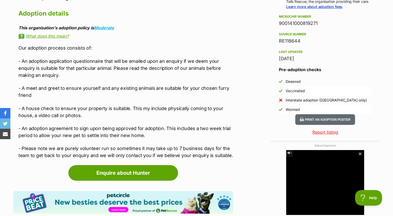
scroll to position [409, 0]
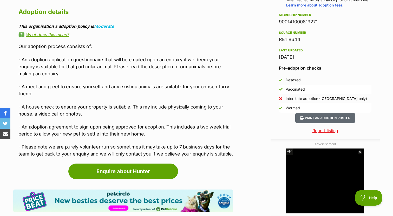
click at [68, 92] on p "- A meet and greet to ensure yourself and any existing animals are suitable for…" at bounding box center [125, 90] width 215 height 14
click at [85, 92] on p "- A meet and greet to ensure yourself and any existing animals are suitable for…" at bounding box center [125, 90] width 215 height 14
click at [104, 92] on p "- A meet and greet to ensure yourself and any existing animals are suitable for…" at bounding box center [125, 90] width 215 height 14
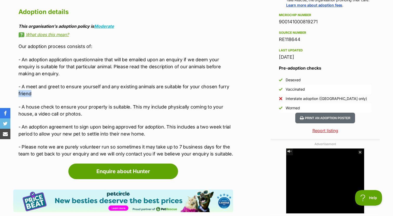
click at [104, 92] on p "- A meet and greet to ensure yourself and any existing animals are suitable for…" at bounding box center [125, 90] width 215 height 14
click at [110, 92] on p "- A meet and greet to ensure yourself and any existing animals are suitable for…" at bounding box center [125, 90] width 215 height 14
click at [117, 92] on p "- A meet and greet to ensure yourself and any existing animals are suitable for…" at bounding box center [125, 90] width 215 height 14
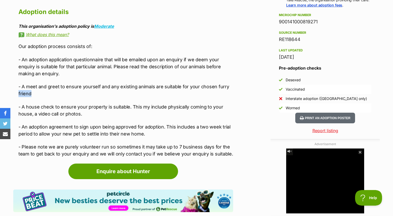
click at [117, 92] on p "- A meet and greet to ensure yourself and any existing animals are suitable for…" at bounding box center [125, 90] width 215 height 14
click at [97, 104] on p "- A house check to ensure your property is suitable. This my include physically…" at bounding box center [125, 110] width 215 height 14
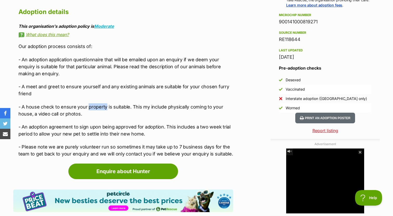
click at [97, 104] on p "- A house check to ensure your property is suitable. This my include physically…" at bounding box center [125, 110] width 215 height 14
click at [88, 109] on p "- A house check to ensure your property is suitable. This my include physically…" at bounding box center [125, 110] width 215 height 14
click at [107, 109] on p "- A house check to ensure your property is suitable. This my include physically…" at bounding box center [125, 110] width 215 height 14
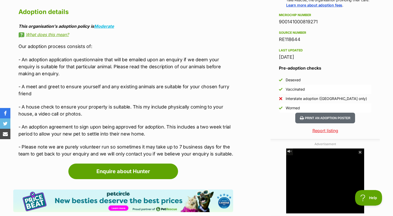
click at [107, 109] on p "- A house check to ensure your property is suitable. This my include physically…" at bounding box center [125, 110] width 215 height 14
click at [143, 109] on p "- A house check to ensure your property is suitable. This my include physically…" at bounding box center [125, 110] width 215 height 14
click at [171, 111] on p "- A house check to ensure your property is suitable. This my include physically…" at bounding box center [125, 110] width 215 height 14
click at [184, 111] on p "- A house check to ensure your property is suitable. This my include physically…" at bounding box center [125, 110] width 215 height 14
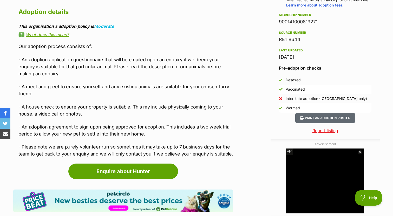
click at [184, 111] on p "- A house check to ensure your property is suitable. This my include physically…" at bounding box center [125, 110] width 215 height 14
click at [176, 115] on p "- A house check to ensure your property is suitable. This my include physically…" at bounding box center [125, 110] width 215 height 14
click at [175, 115] on p "- A house check to ensure your property is suitable. This my include physically…" at bounding box center [125, 110] width 215 height 14
click at [140, 138] on div "Our adoption process consists of: - An adoption application questionnaire that …" at bounding box center [125, 100] width 215 height 115
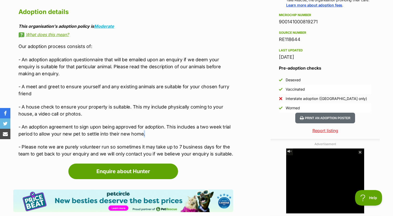
click at [140, 138] on div "Our adoption process consists of: - An adoption application questionnaire that …" at bounding box center [125, 100] width 215 height 115
click at [142, 137] on p "- An adoption agreement to sign upon being approved for adoption. This includes…" at bounding box center [125, 130] width 215 height 14
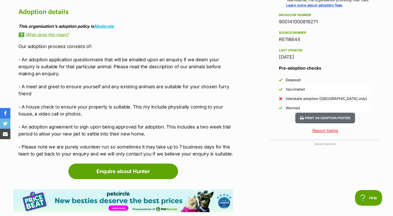
scroll to position [0, 0]
click at [128, 129] on p "- An adoption agreement to sign upon being approved for adoption. This includes…" at bounding box center [125, 130] width 215 height 14
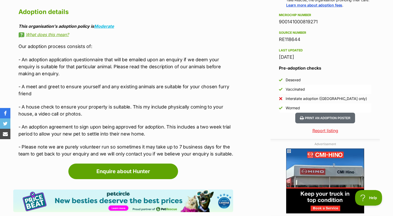
click at [128, 129] on p "- An adoption agreement to sign upon being approved for adoption. This includes…" at bounding box center [125, 130] width 215 height 14
click at [137, 139] on div "Our adoption process consists of: - An adoption application questionnaire that …" at bounding box center [125, 100] width 215 height 115
click at [142, 136] on p "- An adoption agreement to sign upon being approved for adoption. This includes…" at bounding box center [125, 130] width 215 height 14
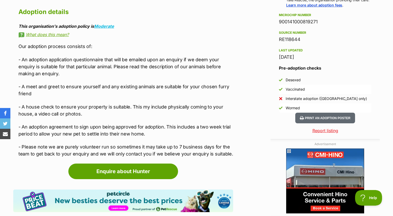
click at [145, 143] on div "Our adoption process consists of: - An adoption application questionnaire that …" at bounding box center [125, 100] width 215 height 115
click at [143, 151] on p "- Please note we are purely volunteer run so sometimes it may take up to 7 busi…" at bounding box center [125, 150] width 215 height 14
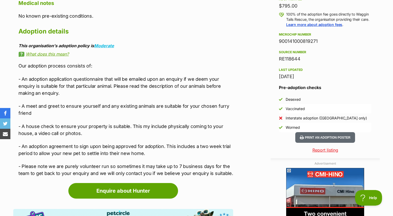
scroll to position [393, 0]
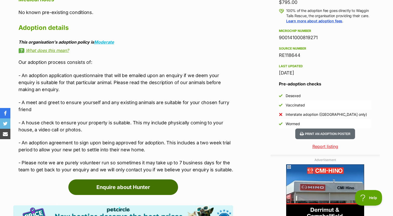
click at [138, 181] on link "Enquire about Hunter" at bounding box center [123, 188] width 110 height 16
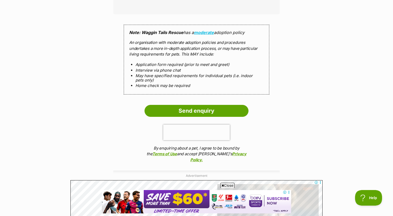
scroll to position [471, 0]
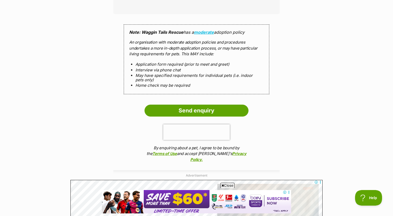
click at [182, 74] on li "May have specified requirements for individual pets (i.e. indoor pets only)" at bounding box center [196, 77] width 122 height 9
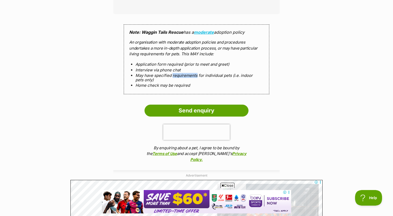
click at [182, 74] on li "May have specified requirements for individual pets (i.e. indoor pets only)" at bounding box center [196, 77] width 122 height 9
click at [183, 75] on li "May have specified requirements for individual pets (i.e. indoor pets only)" at bounding box center [196, 77] width 122 height 9
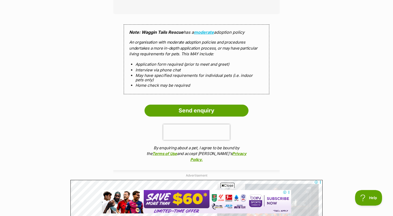
click at [183, 75] on li "May have specified requirements for individual pets (i.e. indoor pets only)" at bounding box center [196, 77] width 122 height 9
click at [186, 73] on li "May have specified requirements for individual pets (i.e. indoor pets only)" at bounding box center [196, 77] width 122 height 9
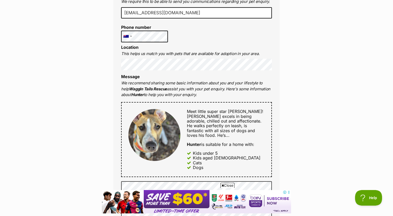
scroll to position [0, 0]
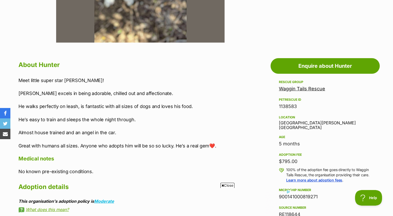
click at [301, 126] on div "Rescue group Waggin Tails Rescue PetRescue ID 1138583 Location Panton Hill, VIC…" at bounding box center [325, 157] width 92 height 157
click at [302, 125] on div "Location Panton Hill, VIC" at bounding box center [325, 122] width 92 height 16
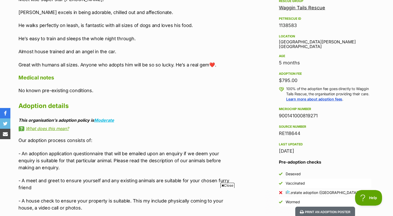
scroll to position [316, 0]
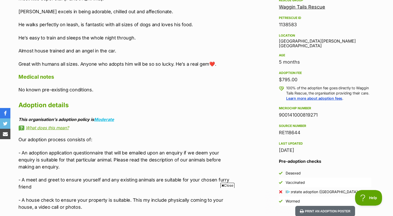
click at [296, 142] on div "Last updated" at bounding box center [325, 144] width 92 height 4
click at [295, 147] on div "[DATE]" at bounding box center [325, 150] width 92 height 7
click at [295, 147] on div "17 Aug, 2025" at bounding box center [325, 150] width 92 height 7
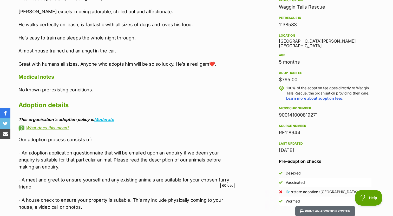
click at [295, 147] on div "17 Aug, 2025" at bounding box center [325, 150] width 92 height 7
click at [295, 147] on div "[DATE]" at bounding box center [325, 150] width 92 height 7
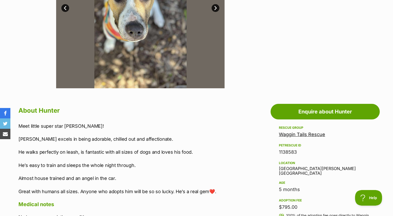
scroll to position [226, 0]
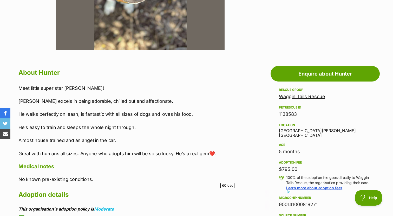
click at [295, 95] on link "Waggin Tails Rescue" at bounding box center [302, 96] width 46 height 5
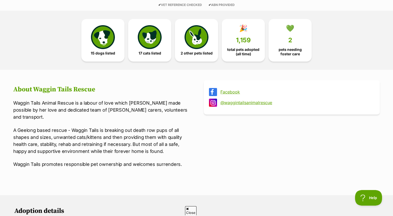
click at [153, 104] on p "Waggin Tails Animal Rescue is a labour of love which [PERSON_NAME] made possibl…" at bounding box center [101, 110] width 176 height 21
click at [146, 113] on p "Waggin Tails Animal Rescue is a labour of love which [PERSON_NAME] made possibl…" at bounding box center [101, 110] width 176 height 21
click at [146, 113] on p "Waggin Tails Animal Rescue is a labour of love which Beck made possible by her …" at bounding box center [101, 110] width 176 height 21
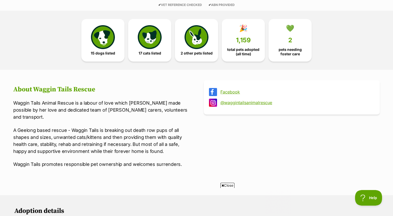
click at [146, 113] on p "Waggin Tails Animal Rescue is a labour of love which Beck made possible by her …" at bounding box center [101, 110] width 176 height 21
click at [145, 119] on div "Waggin Tails Animal Rescue is a labour of love which Beck made possible by her …" at bounding box center [101, 134] width 176 height 68
click at [143, 127] on p "A Geelong based rescue - Waggin Tails is breaking out death row pups of all sha…" at bounding box center [101, 141] width 176 height 28
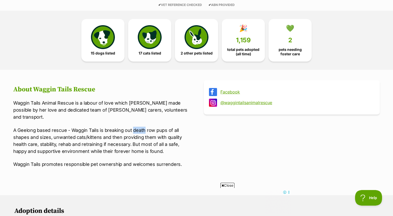
click at [143, 127] on p "A Geelong based rescue - Waggin Tails is breaking out death row pups of all sha…" at bounding box center [101, 141] width 176 height 28
click at [138, 144] on p "A Geelong based rescue - Waggin Tails is breaking out death row pups of all sha…" at bounding box center [101, 141] width 176 height 28
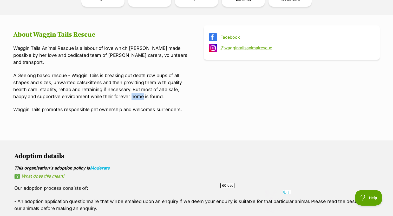
scroll to position [181, 0]
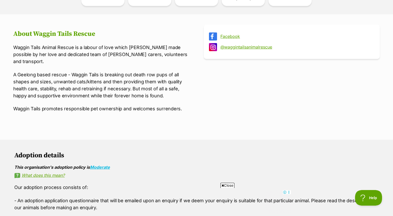
click at [153, 109] on article "About Waggin Tails Rescue Waggin Tails Animal Rescue is a labour of love which …" at bounding box center [101, 75] width 176 height 100
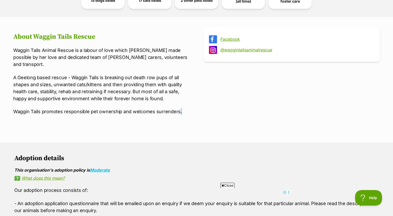
scroll to position [163, 0]
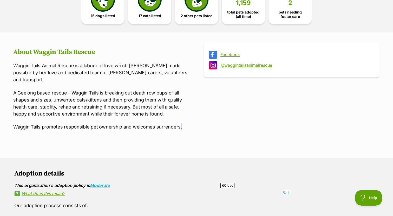
click at [232, 56] on link "Facebook" at bounding box center [296, 54] width 152 height 5
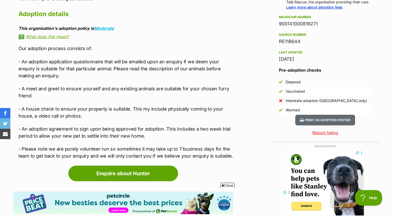
scroll to position [514, 0]
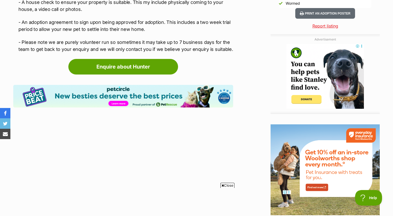
click at [206, 46] on p "- Please note we are purely volunteer run so sometimes it may take up to 7 busi…" at bounding box center [125, 46] width 215 height 14
click at [203, 51] on p "- Please note we are purely volunteer run so sometimes it may take up to 7 busi…" at bounding box center [125, 46] width 215 height 14
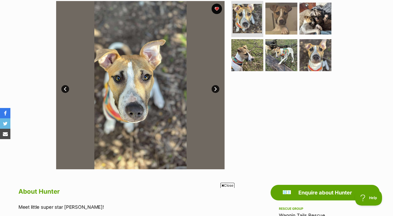
scroll to position [79, 0]
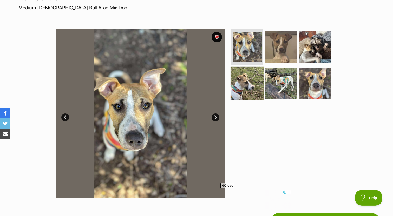
click at [254, 82] on img at bounding box center [247, 84] width 34 height 34
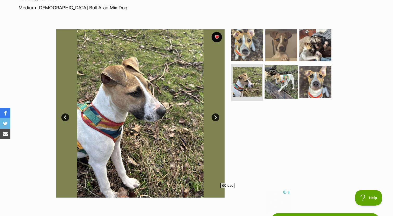
click at [288, 91] on img at bounding box center [281, 82] width 34 height 34
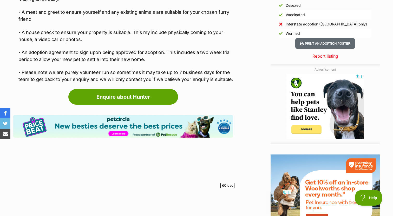
scroll to position [542, 0]
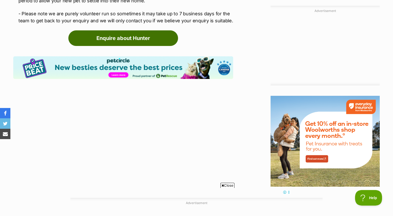
click at [167, 34] on link "Enquire about Hunter" at bounding box center [123, 38] width 110 height 16
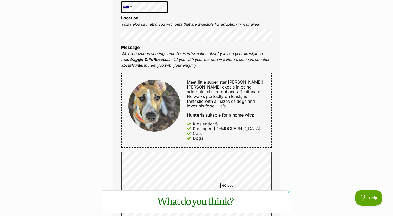
click at [203, 68] on p "We recommend sharing some basic information about you and your lifestyle to hel…" at bounding box center [196, 60] width 151 height 18
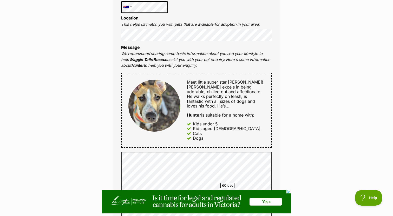
click at [203, 68] on p "We recommend sharing some basic information about you and your lifestyle to hel…" at bounding box center [196, 60] width 151 height 18
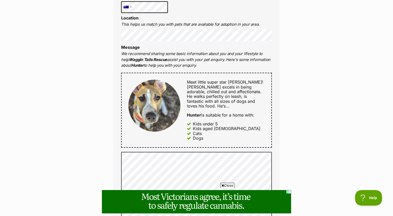
click at [203, 68] on p "We recommend sharing some basic information about you and your lifestyle to hel…" at bounding box center [196, 60] width 151 height 18
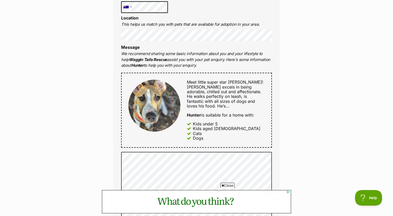
click at [206, 68] on p "We recommend sharing some basic information about you and your lifestyle to hel…" at bounding box center [196, 60] width 151 height 18
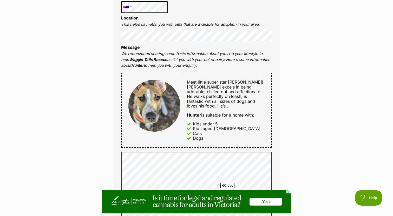
click at [208, 66] on p "We recommend sharing some basic information about you and your lifestyle to hel…" at bounding box center [196, 60] width 151 height 18
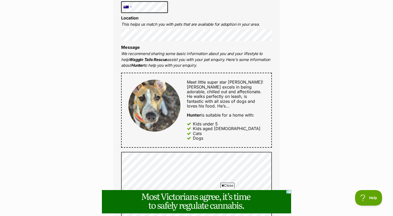
click at [208, 66] on p "We recommend sharing some basic information about you and your lifestyle to hel…" at bounding box center [196, 60] width 151 height 18
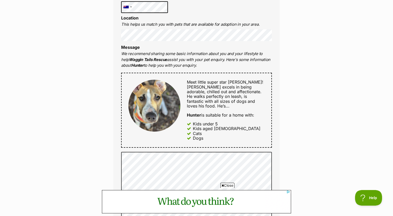
click at [209, 66] on p "We recommend sharing some basic information about you and your lifestyle to hel…" at bounding box center [196, 60] width 151 height 18
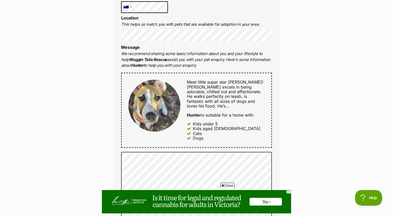
click at [209, 83] on span "Meet little super star [PERSON_NAME]!" at bounding box center [225, 82] width 76 height 5
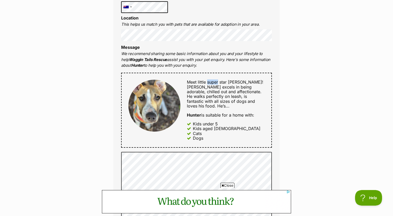
click at [209, 83] on span "Meet little super star [PERSON_NAME]!" at bounding box center [225, 82] width 76 height 5
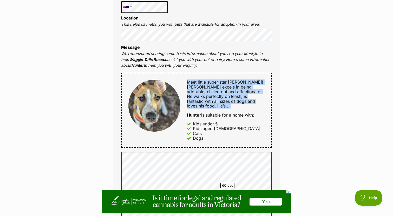
click at [209, 83] on span "Meet little super star [PERSON_NAME]!" at bounding box center [225, 82] width 76 height 5
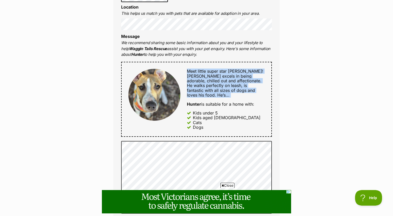
click at [209, 83] on span "[PERSON_NAME] excels in being adorable, chilled out and affectionate." at bounding box center [224, 79] width 75 height 10
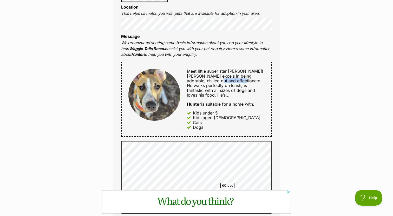
click at [209, 83] on span "[PERSON_NAME] excels in being adorable, chilled out and affectionate." at bounding box center [224, 79] width 75 height 10
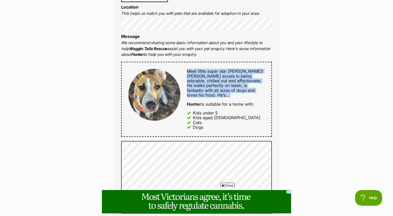
click at [209, 83] on span "[PERSON_NAME] excels in being adorable, chilled out and affectionate." at bounding box center [224, 79] width 75 height 10
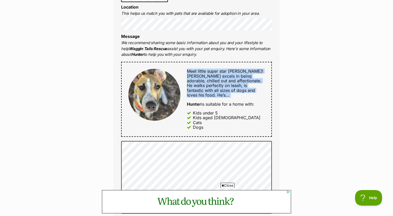
click at [211, 88] on span "He walks perfectly on leash, is fantastic with all sizes of dogs and loves his …" at bounding box center [221, 90] width 68 height 15
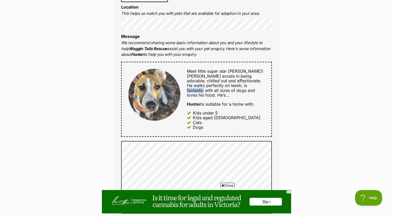
click at [211, 88] on span "He walks perfectly on leash, is fantastic with all sizes of dogs and loves his …" at bounding box center [221, 90] width 68 height 15
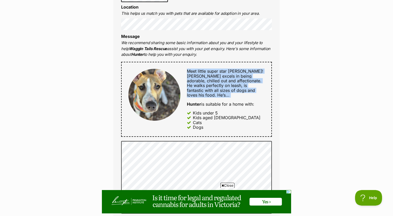
click at [211, 88] on span "He walks perfectly on leash, is fantastic with all sizes of dogs and loves his …" at bounding box center [221, 90] width 68 height 15
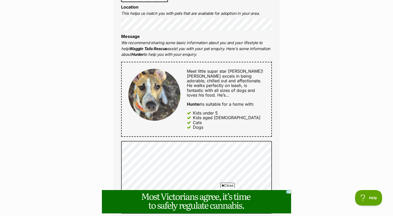
click at [211, 94] on div "Meet little super star Hunter! Hunter excels in being adorable, chilled out and…" at bounding box center [222, 99] width 84 height 61
click at [213, 97] on div "Meet little super star Hunter! Hunter excels in being adorable, chilled out and…" at bounding box center [222, 99] width 84 height 61
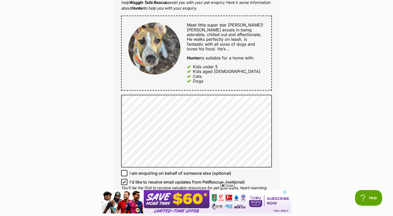
scroll to position [0, 0]
click at [229, 185] on p "You'll be the first to receive valuable resources for pet guardians, heart-warm…" at bounding box center [196, 194] width 151 height 18
click at [228, 184] on span "Close" at bounding box center [227, 185] width 14 height 5
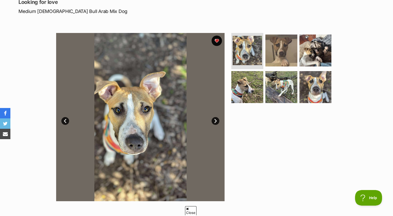
click at [216, 121] on link "Next" at bounding box center [215, 121] width 8 height 8
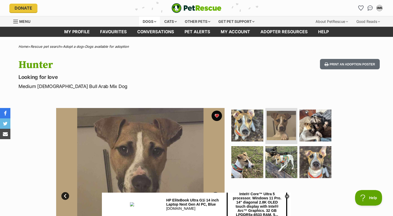
click at [149, 23] on div "Dogs" at bounding box center [149, 21] width 21 height 10
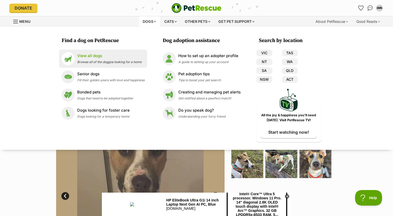
click at [120, 53] on p "View all dogs" at bounding box center [109, 56] width 64 height 6
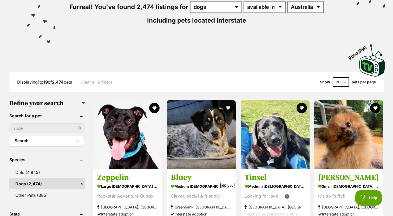
click at [58, 130] on input "text" at bounding box center [47, 128] width 76 height 10
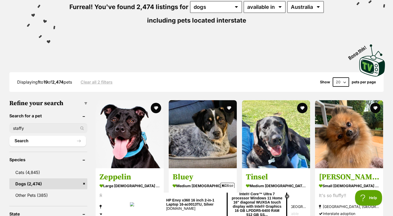
type input "staffy"
click at [9, 136] on button "Search" at bounding box center [47, 141] width 77 height 10
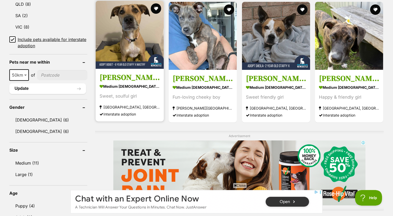
scroll to position [206, 0]
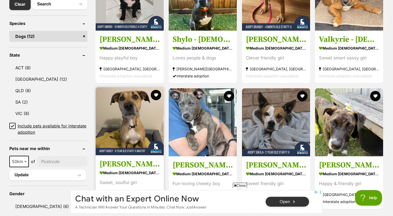
click at [123, 106] on img at bounding box center [130, 121] width 68 height 68
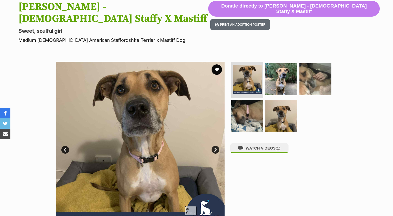
scroll to position [62, 0]
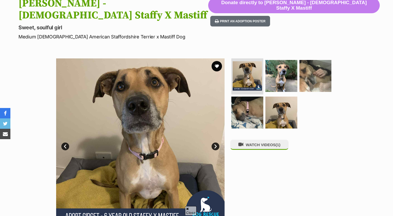
click at [265, 66] on ul at bounding box center [283, 95] width 107 height 74
click at [282, 60] on img at bounding box center [281, 76] width 34 height 34
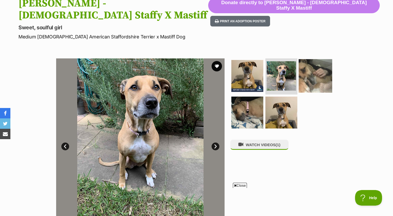
click at [306, 64] on img at bounding box center [316, 76] width 34 height 34
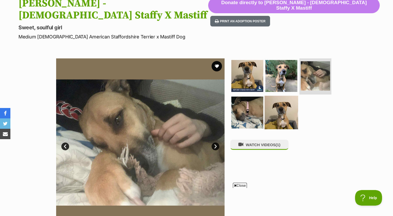
click at [267, 107] on img at bounding box center [281, 113] width 34 height 34
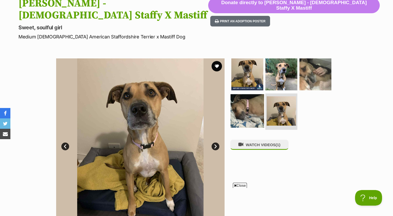
click at [245, 106] on img at bounding box center [247, 111] width 34 height 34
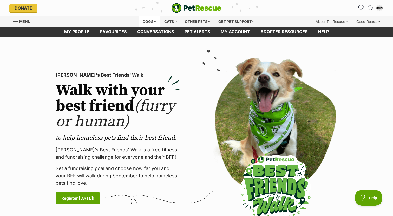
click at [149, 19] on div "Dogs" at bounding box center [149, 21] width 21 height 10
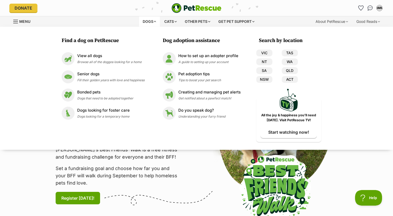
click at [149, 19] on div "Dogs" at bounding box center [149, 21] width 21 height 10
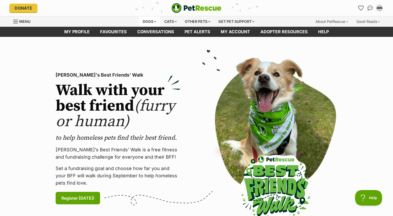
click at [147, 19] on div "Dogs" at bounding box center [149, 21] width 21 height 10
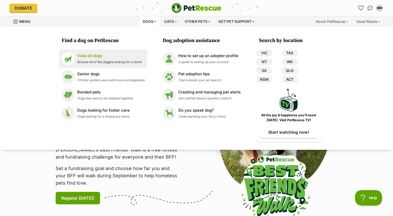
click at [85, 62] on span "Browse all of the doggos looking for a home" at bounding box center [109, 62] width 64 height 4
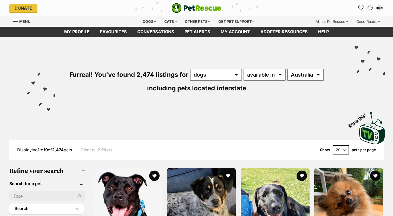
scroll to position [216, 0]
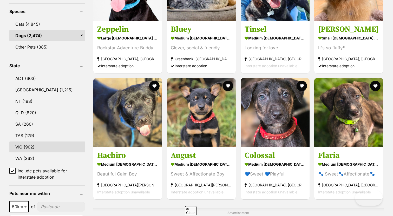
click at [49, 146] on link "VIC (902)" at bounding box center [47, 147] width 76 height 11
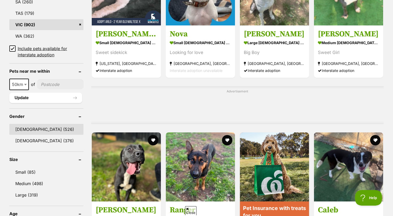
click at [45, 128] on link "[DEMOGRAPHIC_DATA] (526)" at bounding box center [46, 129] width 74 height 11
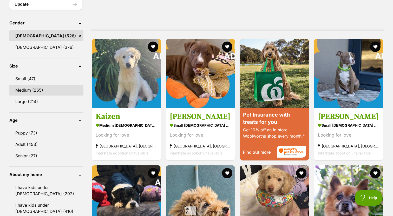
click at [41, 89] on link "Medium (265)" at bounding box center [46, 90] width 74 height 11
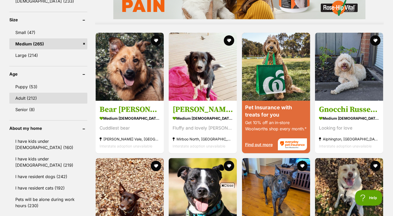
click at [48, 97] on link "Adult (212)" at bounding box center [48, 98] width 78 height 11
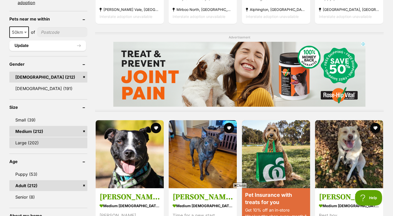
click at [45, 141] on link "Large (202)" at bounding box center [48, 142] width 78 height 11
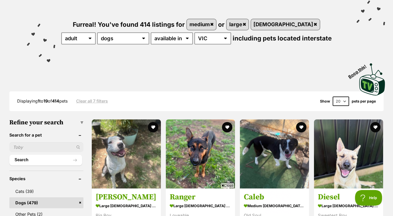
select select "60"
click option "60" at bounding box center [0, 0] width 0 height 0
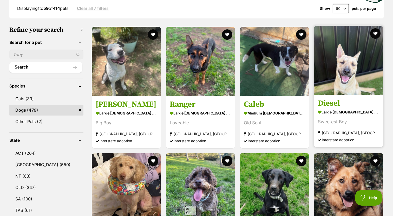
click at [342, 61] on img at bounding box center [348, 60] width 69 height 69
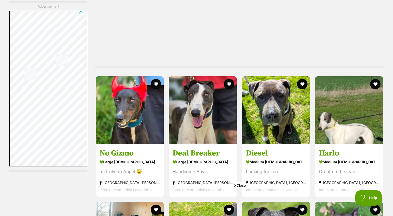
scroll to position [1022, 0]
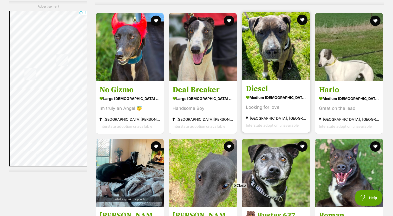
click at [265, 29] on img at bounding box center [276, 46] width 68 height 68
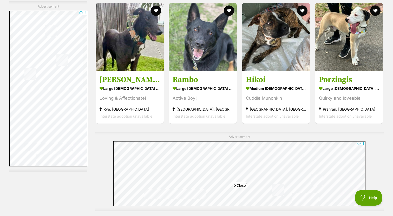
scroll to position [1905, 0]
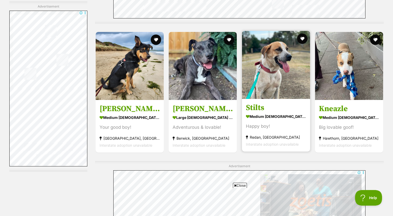
click at [259, 64] on img at bounding box center [276, 65] width 68 height 68
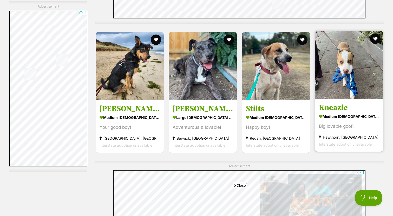
click at [326, 62] on img at bounding box center [349, 65] width 68 height 68
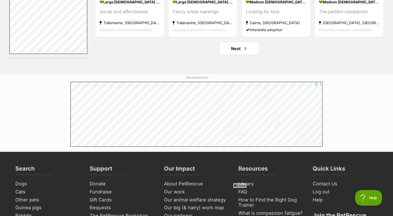
scroll to position [2828, 0]
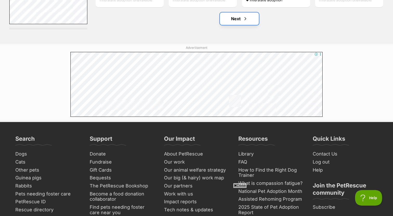
click at [239, 23] on link "Next" at bounding box center [239, 18] width 39 height 12
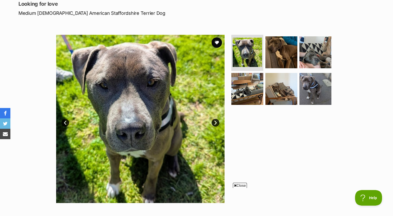
scroll to position [74, 0]
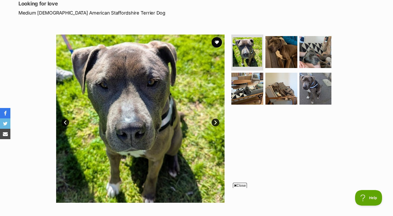
click at [215, 122] on link "Next" at bounding box center [215, 123] width 8 height 8
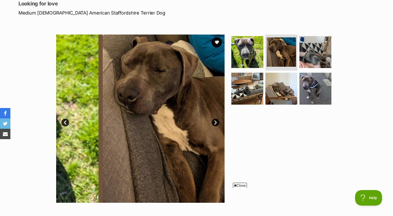
scroll to position [0, 0]
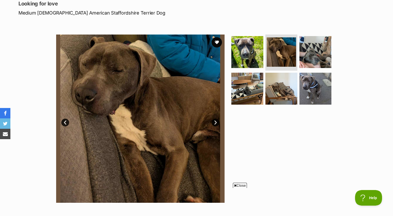
click at [215, 122] on link "Next" at bounding box center [215, 123] width 8 height 8
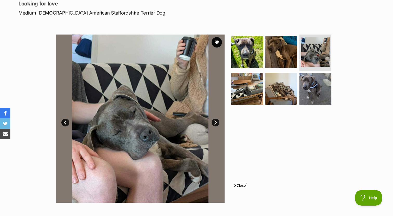
click at [215, 122] on link "Next" at bounding box center [215, 123] width 8 height 8
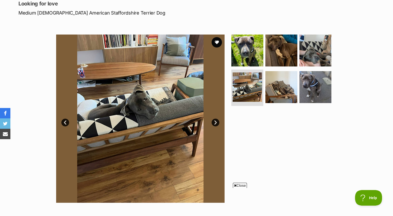
click at [215, 122] on link "Next" at bounding box center [215, 123] width 8 height 8
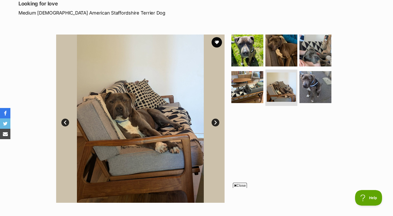
click at [215, 122] on link "Next" at bounding box center [215, 123] width 8 height 8
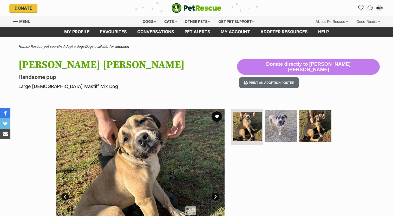
scroll to position [69, 0]
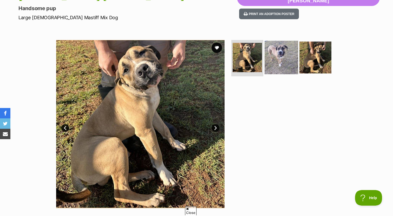
click at [272, 57] on img at bounding box center [281, 58] width 34 height 34
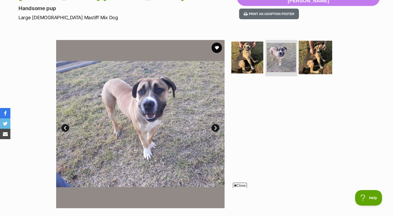
click at [316, 55] on img at bounding box center [316, 58] width 34 height 34
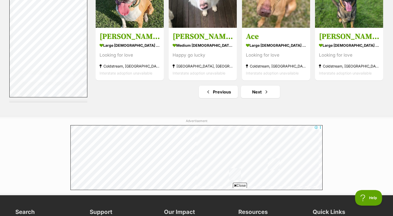
scroll to position [2710, 0]
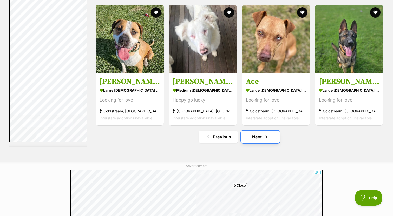
click at [254, 137] on link "Next" at bounding box center [260, 137] width 39 height 12
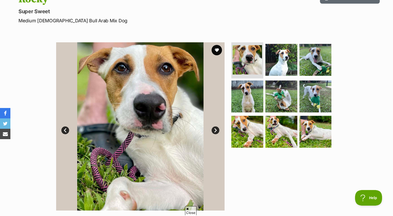
scroll to position [74, 0]
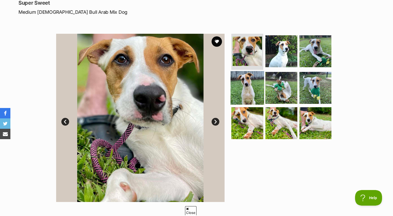
click at [243, 88] on img at bounding box center [247, 88] width 34 height 34
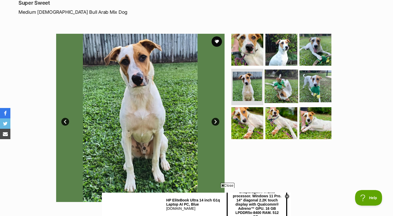
scroll to position [0, 0]
click at [278, 91] on img at bounding box center [281, 87] width 34 height 34
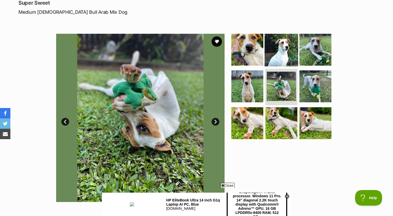
click at [281, 60] on img at bounding box center [281, 50] width 34 height 34
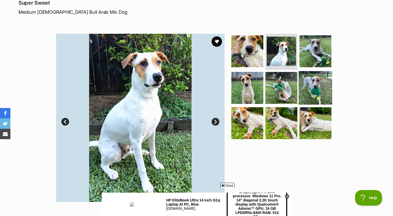
click at [317, 90] on img at bounding box center [316, 88] width 34 height 34
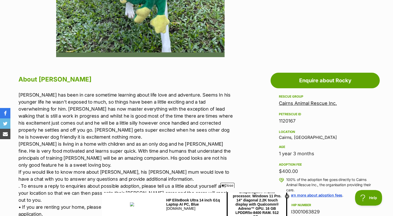
scroll to position [255, 0]
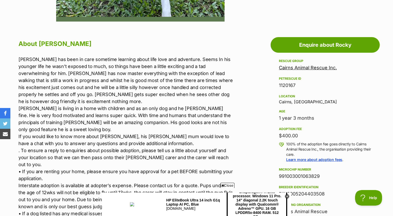
click at [226, 59] on p "Rocky has been in care sometime learning about life love and adventure. Seems I…" at bounding box center [125, 140] width 215 height 168
click at [226, 67] on p "Rocky has been in care sometime learning about life love and adventure. Seems I…" at bounding box center [125, 140] width 215 height 168
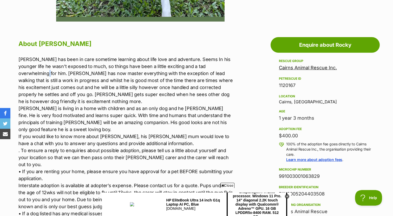
click at [226, 67] on p "Rocky has been in care sometime learning about life love and adventure. Seems I…" at bounding box center [125, 140] width 215 height 168
click at [222, 66] on p "Rocky has been in care sometime learning about life love and adventure. Seems I…" at bounding box center [125, 140] width 215 height 168
click at [219, 73] on p "Rocky has been in care sometime learning about life love and adventure. Seems I…" at bounding box center [125, 140] width 215 height 168
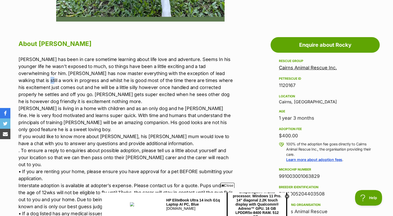
click at [219, 73] on p "Rocky has been in care sometime learning about life love and adventure. Seems I…" at bounding box center [125, 140] width 215 height 168
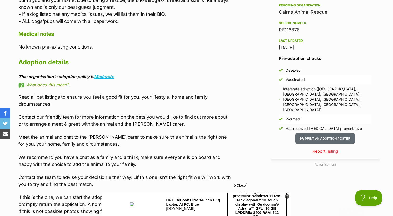
scroll to position [484, 0]
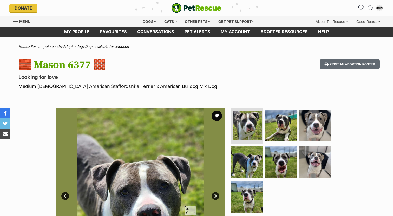
scroll to position [79, 0]
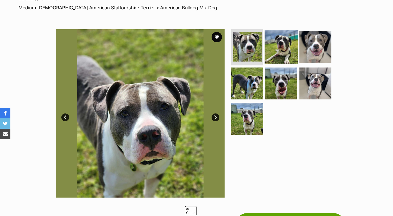
click at [273, 43] on img at bounding box center [281, 47] width 34 height 34
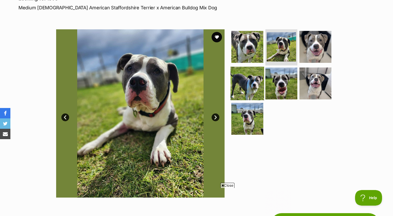
scroll to position [0, 0]
click at [214, 116] on link "Next" at bounding box center [215, 118] width 8 height 8
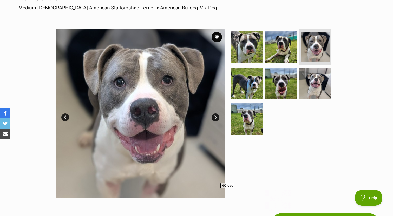
click at [215, 117] on link "Next" at bounding box center [215, 118] width 8 height 8
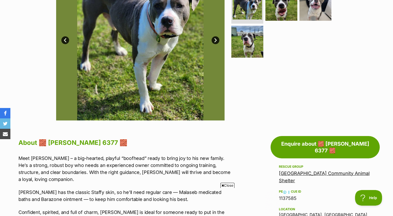
scroll to position [289, 0]
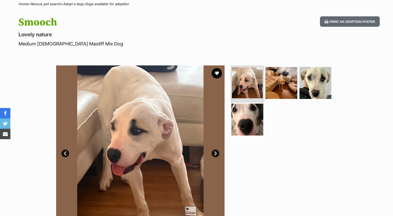
scroll to position [43, 0]
click at [279, 85] on img at bounding box center [281, 83] width 34 height 34
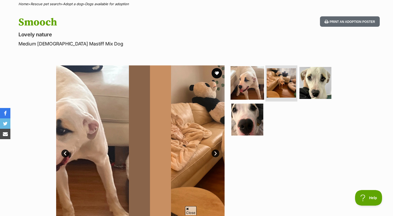
scroll to position [0, 0]
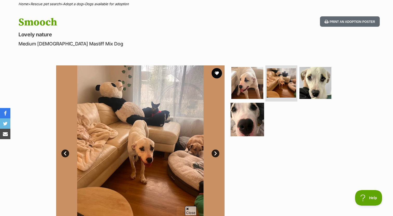
click at [238, 128] on img at bounding box center [247, 120] width 34 height 34
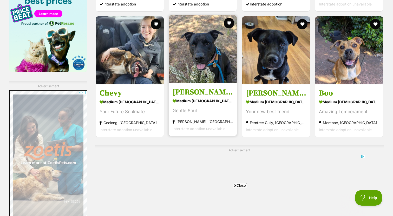
click at [229, 74] on img at bounding box center [203, 49] width 68 height 68
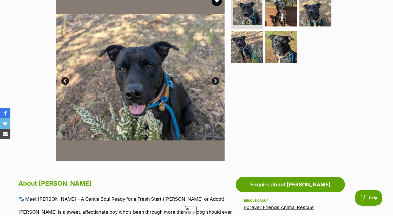
click at [213, 79] on link "Next" at bounding box center [215, 81] width 8 height 8
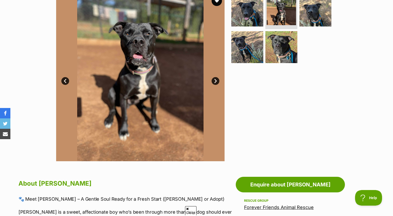
click at [213, 79] on link "Next" at bounding box center [215, 81] width 8 height 8
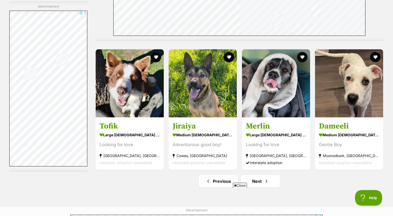
scroll to position [2745, 0]
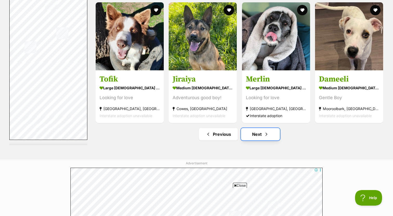
click at [249, 137] on link "Next" at bounding box center [260, 134] width 39 height 12
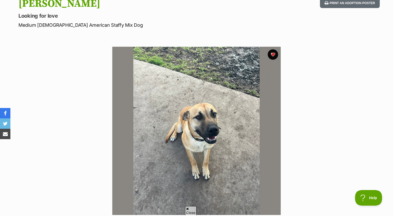
scroll to position [150, 0]
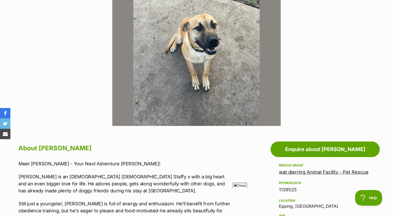
click at [207, 46] on img at bounding box center [196, 42] width 168 height 168
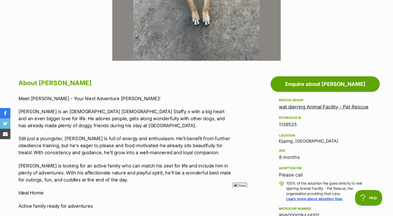
scroll to position [0, 0]
click at [193, 115] on p "Nigel is an 8-month-old American Staffy x with a big heart and an even bigger l…" at bounding box center [125, 118] width 215 height 21
click at [193, 123] on p "Nigel is an 8-month-old American Staffy x with a big heart and an even bigger l…" at bounding box center [125, 118] width 215 height 21
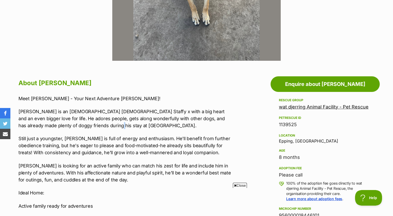
click at [193, 123] on p "Nigel is an 8-month-old American Staffy x with a big heart and an even bigger l…" at bounding box center [125, 118] width 215 height 21
click at [193, 129] on div "Meet Nigel - Your Next Adventure Buddy! Nigel is an 8-month-old American Staffy…" at bounding box center [125, 182] width 215 height 174
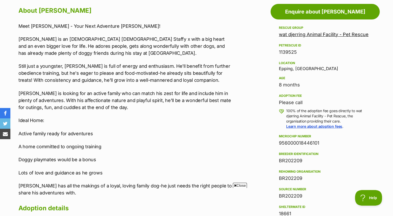
scroll to position [289, 0]
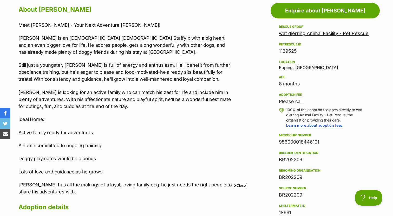
click at [182, 78] on p "Still just a youngster, Nigel is full of energy and enthusiasm. He'll benefit f…" at bounding box center [125, 72] width 215 height 21
click at [190, 80] on p "Still just a youngster, Nigel is full of energy and enthusiasm. He'll benefit f…" at bounding box center [125, 72] width 215 height 21
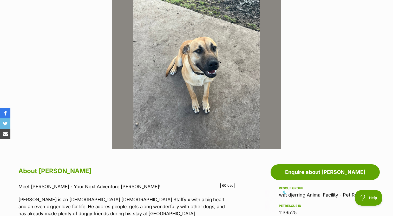
scroll to position [0, 0]
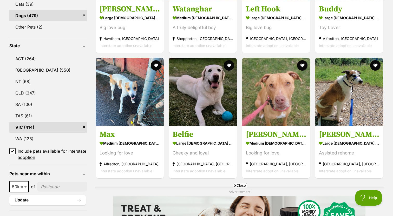
scroll to position [238, 0]
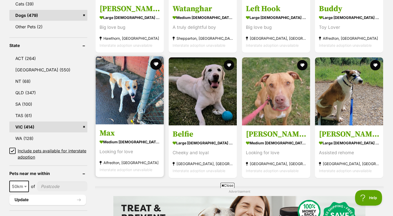
click at [157, 64] on button "favourite" at bounding box center [155, 63] width 11 height 11
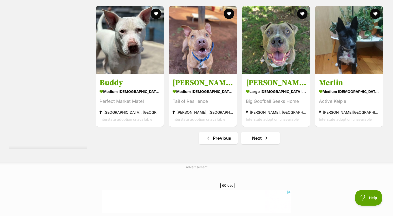
scroll to position [2693, 0]
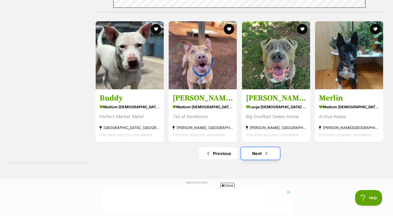
click at [260, 153] on link "Next" at bounding box center [260, 153] width 39 height 12
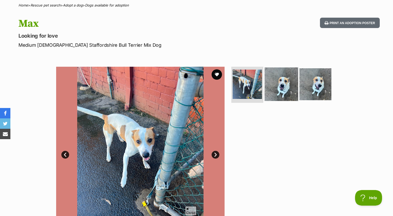
click at [270, 84] on img at bounding box center [281, 84] width 34 height 34
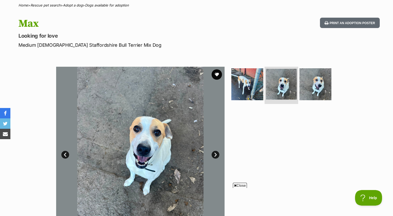
click at [298, 82] on li at bounding box center [281, 85] width 34 height 38
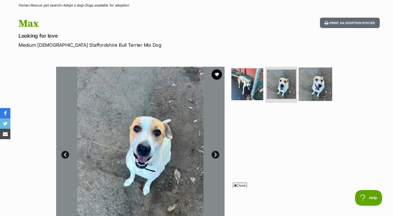
click at [316, 81] on img at bounding box center [316, 84] width 34 height 34
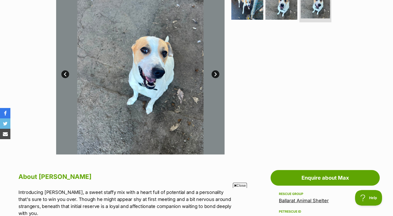
click at [248, 23] on ul at bounding box center [283, 5] width 107 height 38
click at [247, 15] on img at bounding box center [247, 4] width 34 height 34
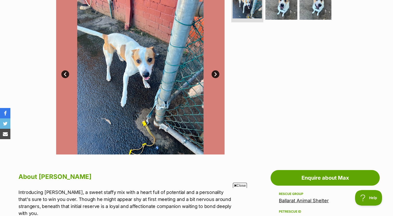
click at [129, 55] on img at bounding box center [140, 70] width 168 height 168
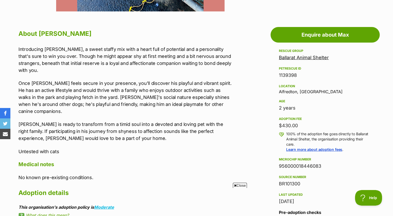
click at [118, 50] on p "Introducing Max, a sweet staffy mix with a heart full of potential and a person…" at bounding box center [125, 60] width 215 height 28
click at [118, 54] on p "Introducing Max, a sweet staffy mix with a heart full of potential and a person…" at bounding box center [125, 60] width 215 height 28
click at [118, 58] on p "Introducing Max, a sweet staffy mix with a heart full of potential and a person…" at bounding box center [125, 60] width 215 height 28
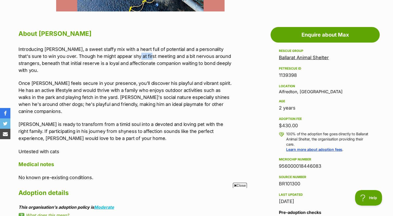
click at [118, 58] on p "Introducing Max, a sweet staffy mix with a heart full of potential and a person…" at bounding box center [125, 60] width 215 height 28
click at [118, 62] on p "Introducing Max, a sweet staffy mix with a heart full of potential and a person…" at bounding box center [125, 60] width 215 height 28
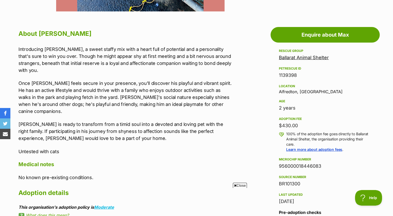
click at [116, 68] on div "Introducing Max, a sweet staffy mix with a heart full of potential and a person…" at bounding box center [125, 100] width 215 height 109
click at [114, 80] on p "Once Max feels secure in your presence, you'll discover his playful and vibrant…" at bounding box center [125, 97] width 215 height 35
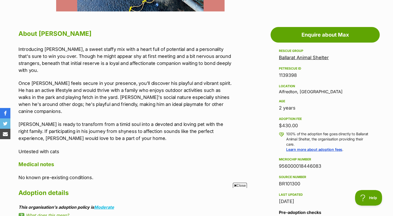
click at [114, 80] on p "Once Max feels secure in your presence, you'll discover his playful and vibrant…" at bounding box center [125, 97] width 215 height 35
click at [120, 95] on p "Once Max feels secure in your presence, you'll discover his playful and vibrant…" at bounding box center [125, 97] width 215 height 35
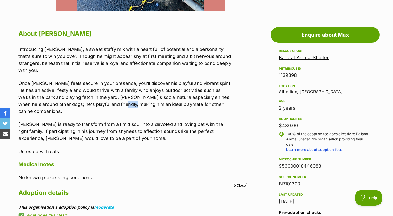
click at [120, 95] on p "Once Max feels secure in your presence, you'll discover his playful and vibrant…" at bounding box center [125, 97] width 215 height 35
click at [123, 98] on p "Once Max feels secure in your presence, you'll discover his playful and vibrant…" at bounding box center [125, 97] width 215 height 35
click at [122, 106] on div "Introducing Max, a sweet staffy mix with a heart full of potential and a person…" at bounding box center [125, 100] width 215 height 109
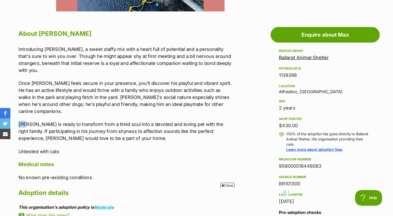
click at [122, 106] on div "Introducing Max, a sweet staffy mix with a heart full of potential and a person…" at bounding box center [125, 100] width 215 height 109
click at [126, 105] on div "Introducing Max, a sweet staffy mix with a heart full of potential and a person…" at bounding box center [125, 100] width 215 height 109
click at [127, 121] on p "Max is ready to transform from a timid soul into a devoted and loving pet with …" at bounding box center [125, 131] width 215 height 21
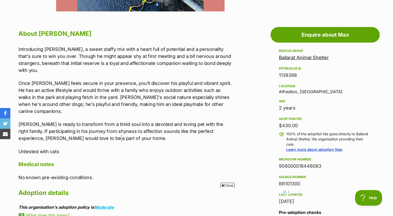
click at [127, 121] on p "Max is ready to transform from a timid soul into a devoted and loving pet with …" at bounding box center [125, 131] width 215 height 21
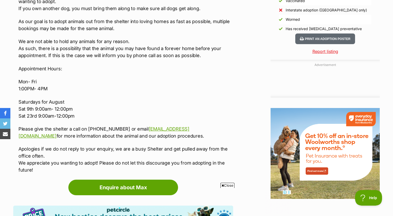
scroll to position [499, 0]
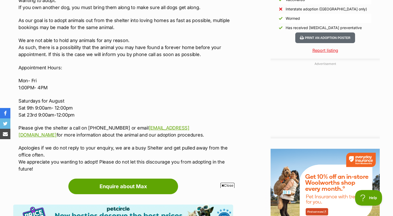
click at [126, 83] on div "We run by appointment, prefferibly all members of the household to come meet th…" at bounding box center [125, 81] width 215 height 183
click at [125, 97] on p "Saturdays for August Sat 9th 9:00am- 12:00pm Sat 23rd 9:00am-12:00pm" at bounding box center [125, 107] width 215 height 21
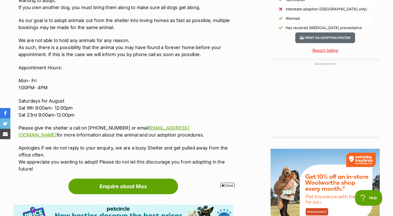
click at [125, 97] on p "Saturdays for August Sat 9th 9:00am- 12:00pm Sat 23rd 9:00am-12:00pm" at bounding box center [125, 107] width 215 height 21
click at [124, 97] on p "Saturdays for August Sat 9th 9:00am- 12:00pm Sat 23rd 9:00am-12:00pm" at bounding box center [125, 107] width 215 height 21
click at [123, 101] on p "Saturdays for August Sat 9th 9:00am- 12:00pm Sat 23rd 9:00am-12:00pm" at bounding box center [125, 107] width 215 height 21
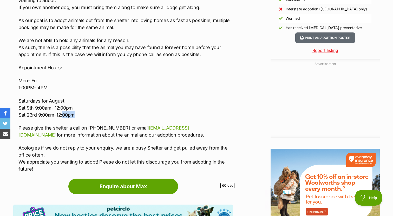
click at [123, 101] on p "Saturdays for August Sat 9th 9:00am- 12:00pm Sat 23rd 9:00am-12:00pm" at bounding box center [125, 107] width 215 height 21
click at [120, 128] on div "We run by appointment, prefferibly all members of the household to come meet th…" at bounding box center [125, 81] width 215 height 183
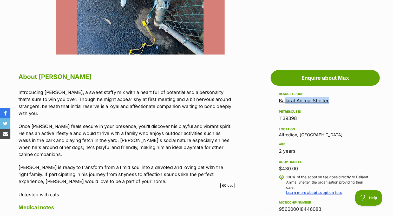
scroll to position [0, 0]
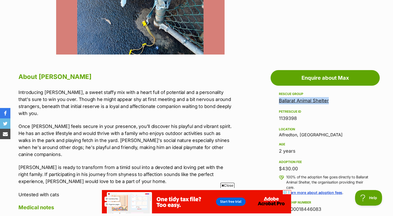
drag, startPoint x: 333, startPoint y: 102, endPoint x: 279, endPoint y: 103, distance: 54.1
click at [279, 103] on aside "Rescue group Ballarat Animal Shelter PetRescue ID 1139398 Location Alfredton, V…" at bounding box center [324, 200] width 109 height 219
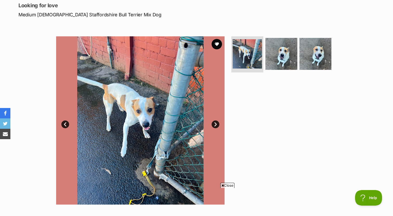
click at [215, 124] on link "Next" at bounding box center [215, 125] width 8 height 8
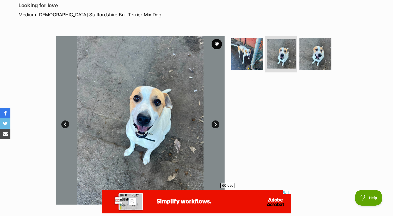
click at [215, 124] on link "Next" at bounding box center [215, 125] width 8 height 8
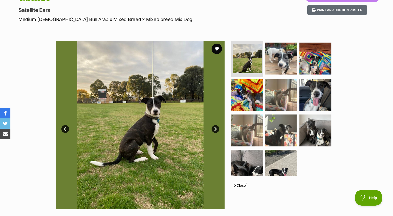
scroll to position [68, 0]
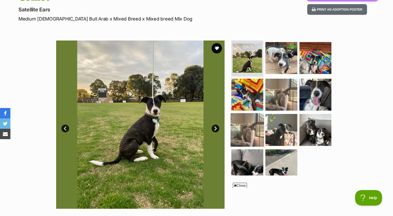
click at [247, 129] on img at bounding box center [247, 130] width 34 height 34
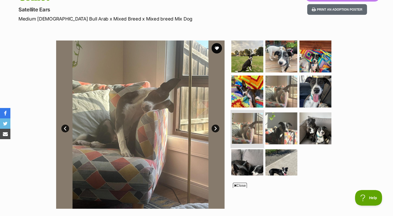
scroll to position [0, 0]
click at [275, 102] on img at bounding box center [281, 92] width 34 height 34
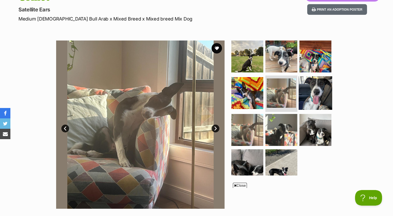
click at [306, 100] on img at bounding box center [316, 93] width 34 height 34
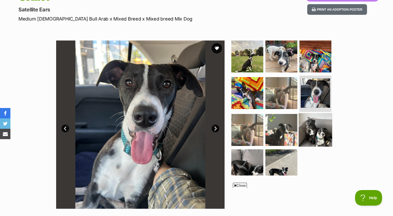
click at [311, 128] on img at bounding box center [316, 130] width 34 height 34
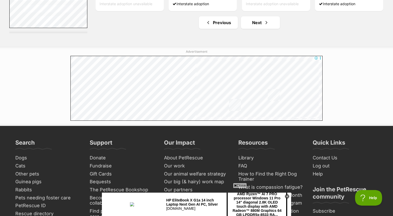
scroll to position [2848, 0]
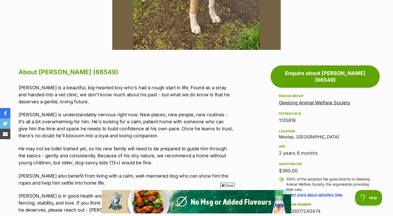
click at [203, 93] on p "[PERSON_NAME] is a beautiful, big-hearted boy who's had a rough start in life. …" at bounding box center [125, 94] width 215 height 21
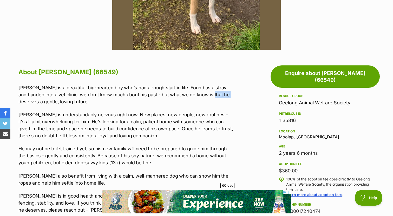
click at [203, 93] on p "[PERSON_NAME] is a beautiful, big-hearted boy who's had a rough start in life. …" at bounding box center [125, 94] width 215 height 21
click at [203, 101] on p "[PERSON_NAME] is a beautiful, big-hearted boy who's had a rough start in life. …" at bounding box center [125, 94] width 215 height 21
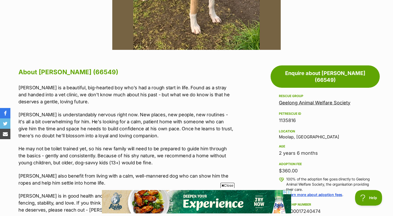
click at [199, 104] on p "[PERSON_NAME] is a beautiful, big-hearted boy who's had a rough start in life. …" at bounding box center [125, 94] width 215 height 21
click at [194, 114] on p "[PERSON_NAME] is understandably nervous right now. New places, new people, new …" at bounding box center [125, 125] width 215 height 28
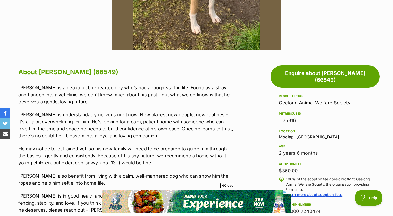
click at [194, 114] on p "[PERSON_NAME] is understandably nervous right now. New places, new people, new …" at bounding box center [125, 125] width 215 height 28
click at [193, 106] on div "[PERSON_NAME] is a beautiful, big-hearted boy who's had a rough start in life. …" at bounding box center [125, 149] width 215 height 130
click at [193, 106] on div "Kevin is a beautiful, big-hearted boy who's had a rough start in life. Found as…" at bounding box center [125, 149] width 215 height 130
click at [189, 120] on p "Kevin is understandably nervous right now. New places, new people, new routines…" at bounding box center [125, 125] width 215 height 28
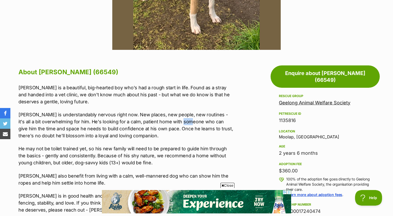
click at [189, 120] on p "Kevin is understandably nervous right now. New places, new people, new routines…" at bounding box center [125, 125] width 215 height 28
click at [189, 119] on p "Kevin is understandably nervous right now. New places, new people, new routines…" at bounding box center [125, 125] width 215 height 28
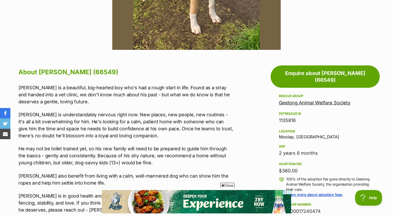
click at [185, 124] on p "Kevin is understandably nervous right now. New places, new people, new routines…" at bounding box center [125, 125] width 215 height 28
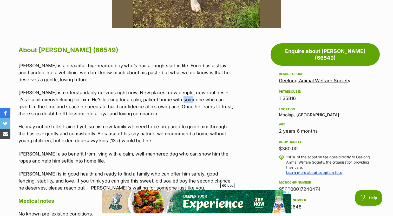
scroll to position [251, 0]
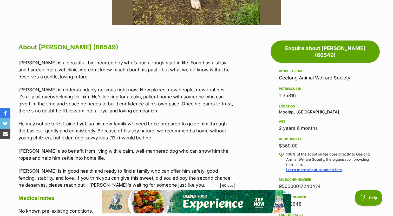
click at [186, 118] on div "Kevin is a beautiful, big-hearted boy who's had a rough start in life. Found as…" at bounding box center [125, 124] width 215 height 130
click at [186, 110] on p "Kevin is understandably nervous right now. New places, new people, new routines…" at bounding box center [125, 100] width 215 height 28
click at [185, 129] on p "He may not be toilet trained yet, so his new family will need to be prepared to…" at bounding box center [125, 130] width 215 height 21
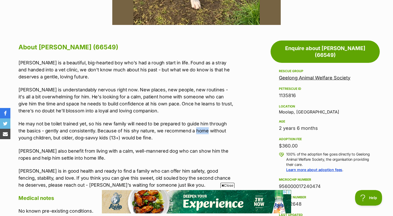
click at [185, 129] on p "He may not be toilet trained yet, so his new family will need to be prepared to…" at bounding box center [125, 130] width 215 height 21
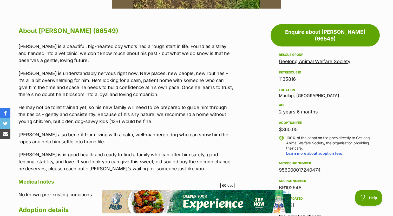
scroll to position [269, 0]
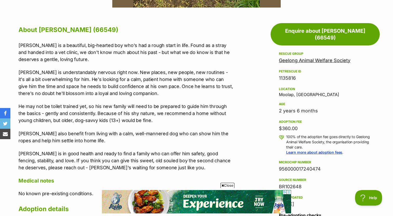
click at [185, 129] on div "Kevin is a beautiful, big-hearted boy who's had a rough start in life. Found as…" at bounding box center [125, 107] width 215 height 130
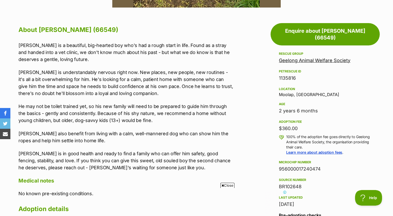
scroll to position [0, 0]
click at [185, 117] on p "He may not be toilet trained yet, so his new family will need to be prepared to…" at bounding box center [125, 113] width 215 height 21
click at [183, 120] on p "He may not be toilet trained yet, so his new family will need to be prepared to…" at bounding box center [125, 113] width 215 height 21
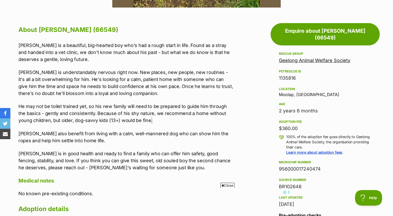
click at [183, 120] on p "He may not be toilet trained yet, so his new family will need to be prepared to…" at bounding box center [125, 113] width 215 height 21
click at [177, 119] on p "He may not be toilet trained yet, so his new family will need to be prepared to…" at bounding box center [125, 113] width 215 height 21
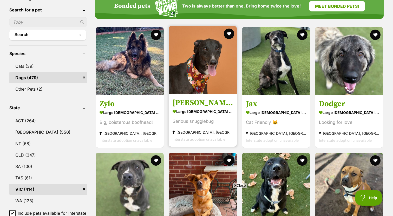
scroll to position [318, 0]
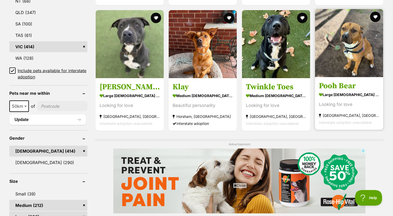
click at [347, 45] on img at bounding box center [349, 43] width 68 height 68
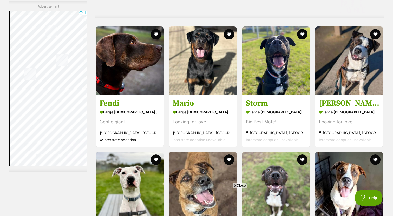
scroll to position [1257, 0]
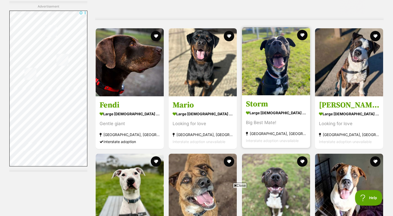
click at [262, 71] on img at bounding box center [276, 61] width 68 height 68
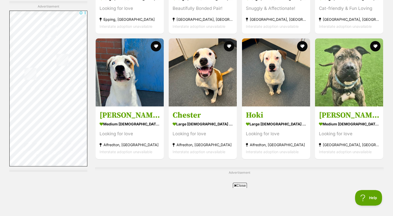
scroll to position [2493, 0]
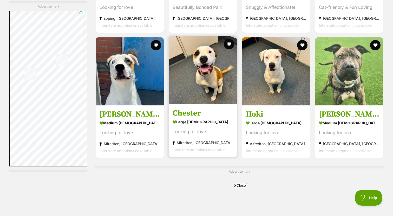
click at [222, 90] on img at bounding box center [203, 70] width 68 height 68
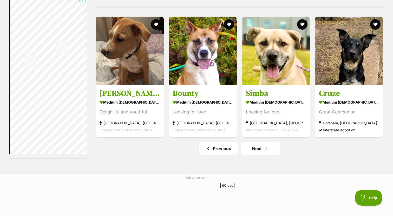
scroll to position [0, 0]
click at [258, 149] on link "Next" at bounding box center [260, 148] width 39 height 12
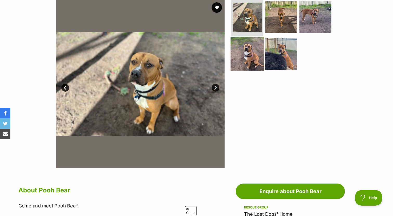
click at [247, 56] on img at bounding box center [247, 54] width 34 height 34
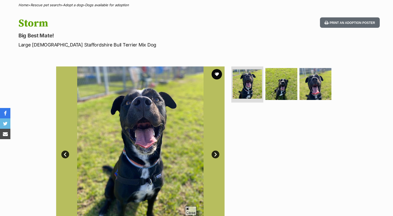
scroll to position [46, 0]
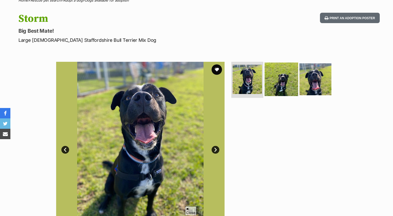
click at [277, 86] on img at bounding box center [281, 79] width 34 height 34
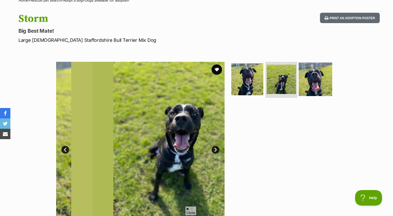
scroll to position [0, 0]
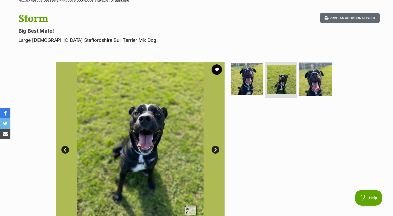
click at [312, 82] on img at bounding box center [316, 79] width 34 height 34
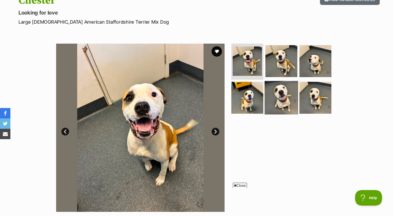
scroll to position [89, 0]
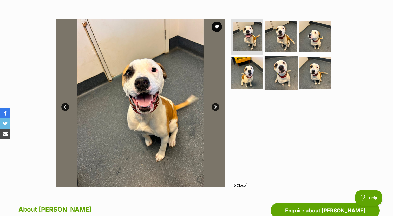
click at [276, 62] on img at bounding box center [281, 73] width 34 height 34
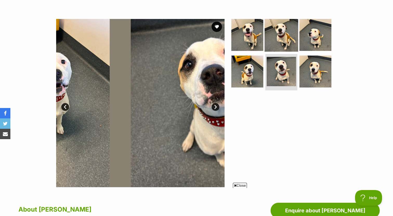
scroll to position [0, 0]
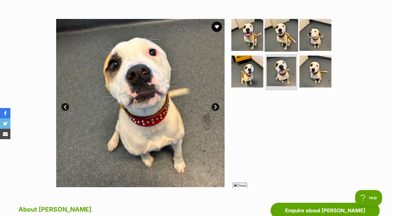
click at [282, 42] on img at bounding box center [281, 35] width 34 height 34
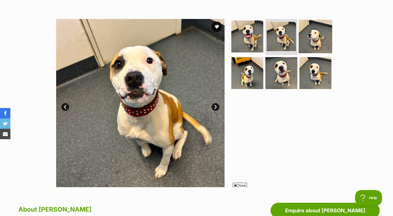
click at [312, 40] on img at bounding box center [316, 36] width 34 height 34
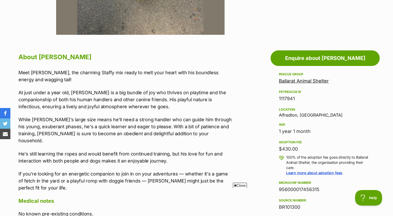
scroll to position [277, 0]
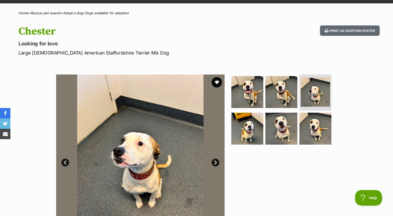
scroll to position [0, 0]
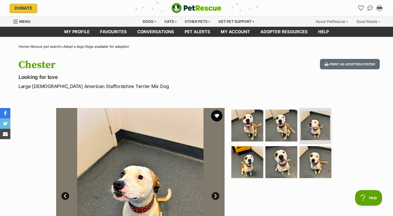
click at [215, 116] on button "favourite" at bounding box center [216, 115] width 11 height 11
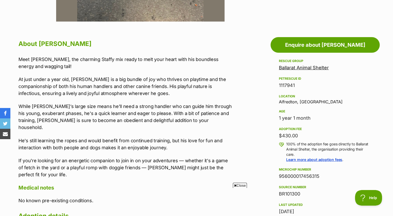
scroll to position [255, 0]
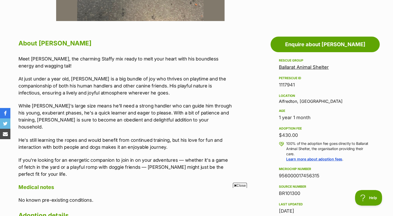
click at [118, 82] on p "At just under a year old, Chester is a big bundle of joy who thrives on playtim…" at bounding box center [125, 85] width 215 height 21
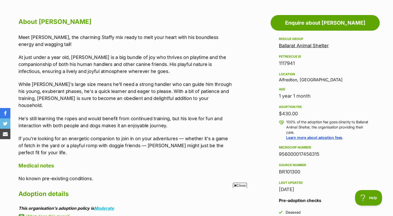
scroll to position [276, 0]
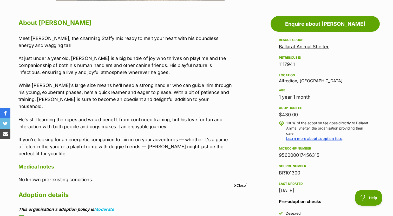
click at [120, 64] on p "At just under a year old, Chester is a big bundle of joy who thrives on playtim…" at bounding box center [125, 65] width 215 height 21
click at [117, 69] on p "At just under a year old, Chester is a big bundle of joy who thrives on playtim…" at bounding box center [125, 65] width 215 height 21
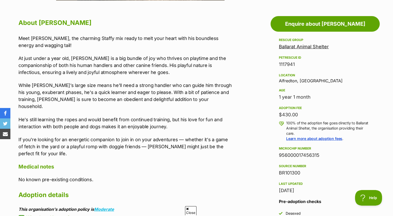
click at [117, 69] on p "At just under a year old, Chester is a big bundle of joy who thrives on playtim…" at bounding box center [125, 65] width 215 height 21
click at [115, 74] on p "At just under a year old, Chester is a big bundle of joy who thrives on playtim…" at bounding box center [125, 65] width 215 height 21
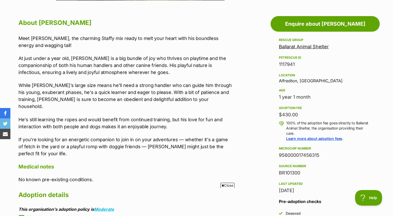
click at [114, 80] on div "Meet Chester, the charming Staffy mix ready to melt your heart with his boundle…" at bounding box center [125, 96] width 215 height 123
click at [113, 86] on p "While Chester’s large size means he’ll need a strong handler who can guide him …" at bounding box center [125, 96] width 215 height 28
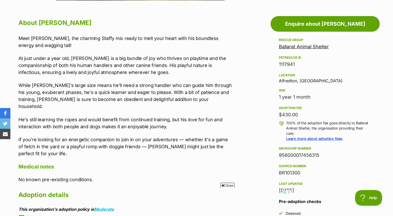
click at [113, 90] on p "While Chester’s large size means he’ll need a strong handler who can guide him …" at bounding box center [125, 96] width 215 height 28
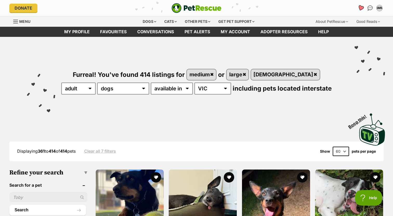
click at [362, 9] on icon "Favourites" at bounding box center [360, 8] width 6 height 6
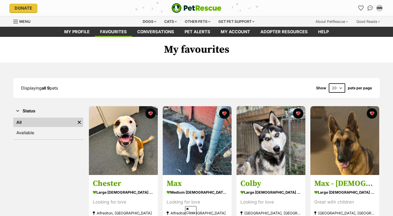
scroll to position [61, 0]
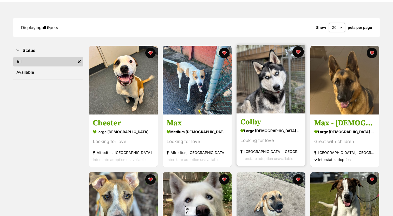
click at [296, 51] on button "favourite" at bounding box center [297, 51] width 11 height 11
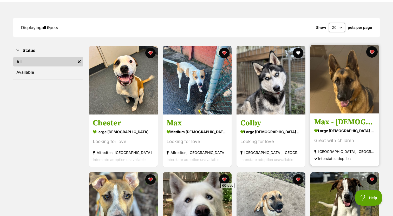
scroll to position [0, 0]
click at [371, 52] on button "favourite" at bounding box center [371, 51] width 11 height 11
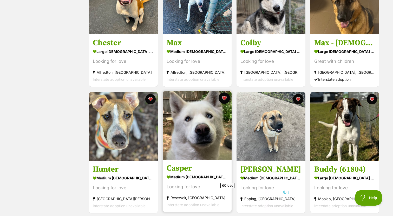
click at [227, 99] on button "favourite" at bounding box center [223, 97] width 11 height 11
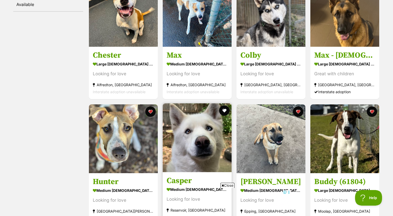
scroll to position [33, 0]
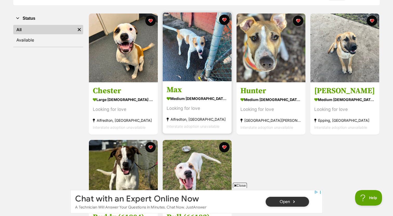
click at [203, 68] on img at bounding box center [197, 46] width 69 height 69
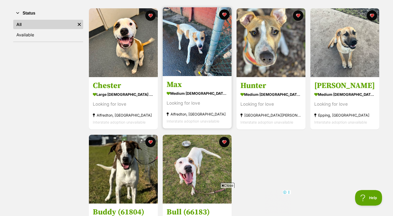
click at [224, 53] on img at bounding box center [197, 41] width 69 height 69
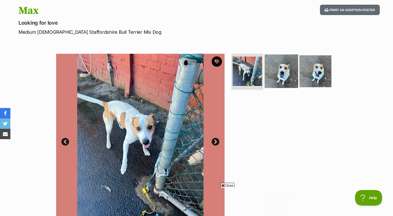
click at [278, 72] on img at bounding box center [281, 71] width 34 height 34
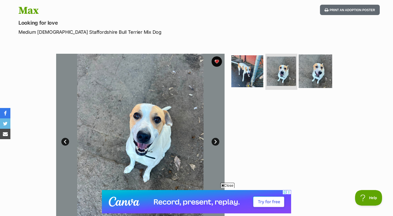
click at [309, 59] on img at bounding box center [316, 71] width 34 height 34
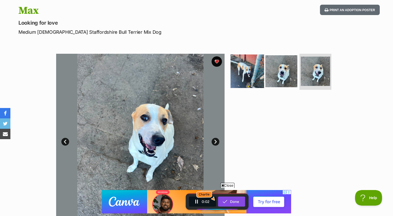
click at [243, 77] on img at bounding box center [247, 71] width 34 height 34
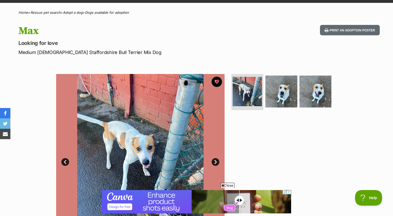
scroll to position [4, 0]
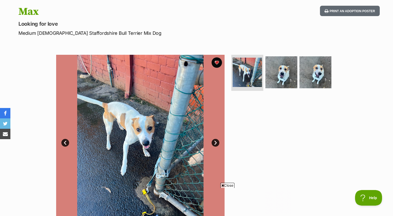
click at [226, 50] on section "Available 1 of 3 images 1 of 3 images 1 of 3 images Next Prev 1 2 3" at bounding box center [196, 135] width 296 height 176
click at [284, 60] on img at bounding box center [281, 72] width 34 height 34
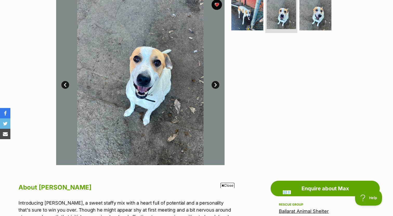
scroll to position [94, 0]
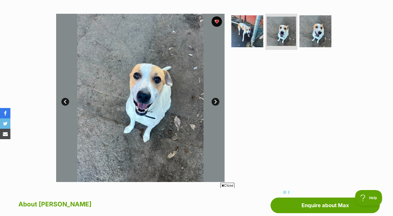
click at [219, 100] on img at bounding box center [140, 98] width 168 height 168
click at [217, 102] on link "Next" at bounding box center [215, 102] width 8 height 8
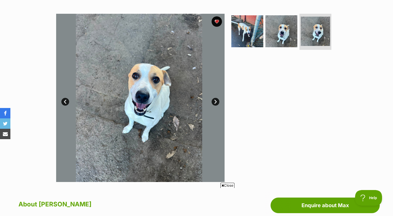
scroll to position [0, 0]
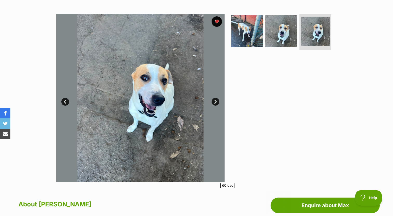
click at [218, 102] on link "Next" at bounding box center [215, 102] width 8 height 8
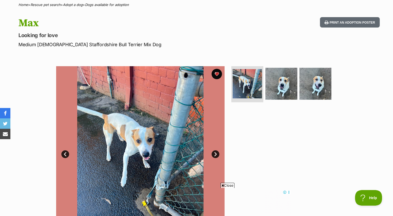
scroll to position [22, 0]
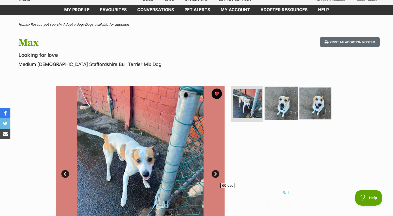
click at [280, 91] on img at bounding box center [281, 104] width 34 height 34
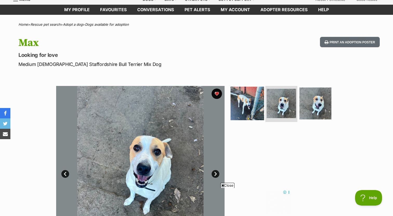
click at [242, 107] on img at bounding box center [247, 104] width 34 height 34
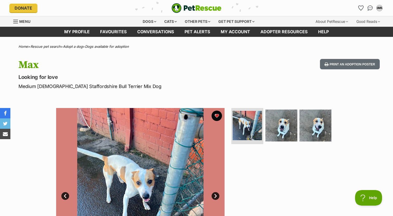
scroll to position [0, 0]
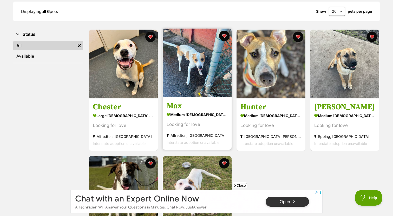
click at [224, 78] on img at bounding box center [197, 63] width 69 height 69
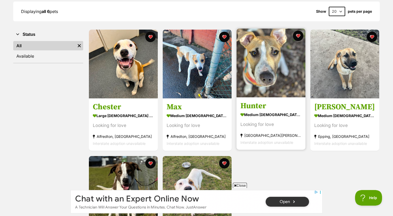
click at [254, 63] on img at bounding box center [270, 63] width 69 height 69
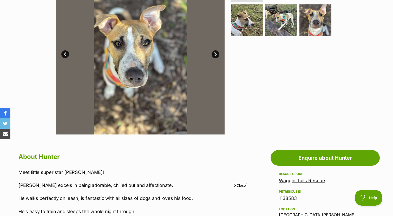
scroll to position [296, 0]
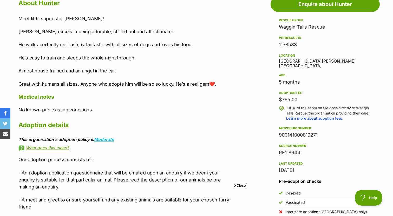
click at [88, 115] on div "About Hunter Meet little super star Hunter! Hunter excels in being adorable, ch…" at bounding box center [125, 134] width 215 height 274
click at [107, 115] on div "About Hunter Meet little super star Hunter! Hunter excels in being adorable, ch…" at bounding box center [125, 134] width 215 height 274
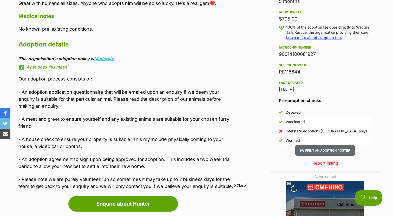
click at [111, 107] on p "- An adoption application questionnaire that will be emailed upon an enquiry if…" at bounding box center [125, 99] width 215 height 21
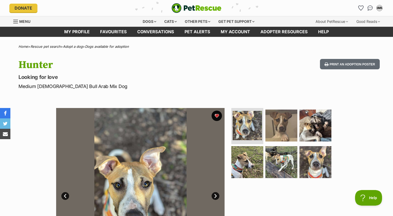
scroll to position [0, 0]
click at [193, 19] on div "Other pets" at bounding box center [197, 21] width 33 height 10
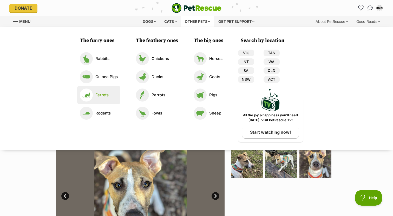
click at [105, 96] on p "Ferrets" at bounding box center [101, 95] width 13 height 6
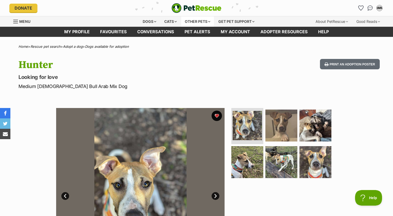
click at [200, 19] on div "Other pets" at bounding box center [197, 21] width 33 height 10
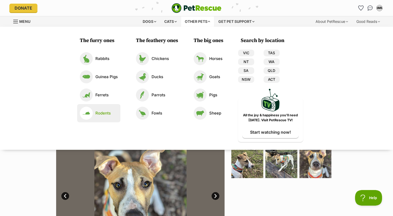
click at [108, 114] on p "Rodents" at bounding box center [102, 113] width 15 height 6
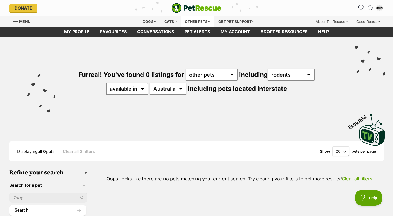
click at [196, 21] on div "Other pets" at bounding box center [197, 21] width 33 height 10
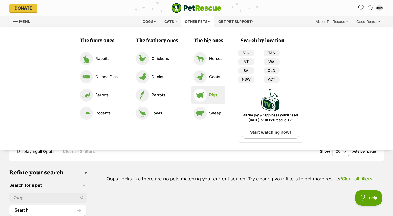
click at [202, 94] on img at bounding box center [200, 95] width 13 height 13
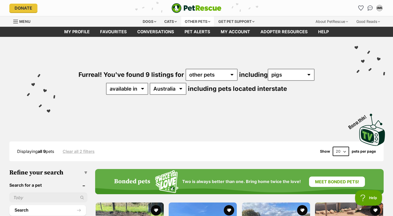
click at [201, 21] on div "Other pets" at bounding box center [197, 21] width 33 height 10
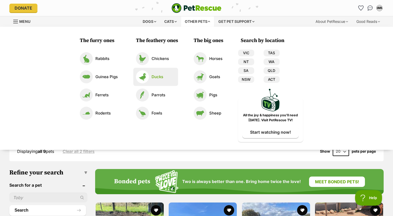
click at [165, 74] on link "Ducks" at bounding box center [155, 76] width 39 height 13
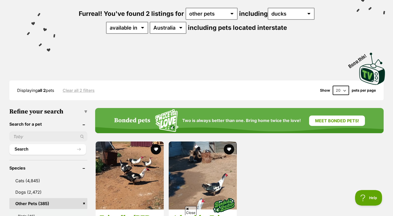
scroll to position [7, 0]
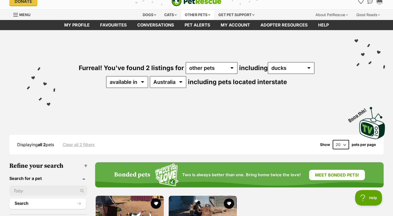
click at [208, 17] on div "Other pets" at bounding box center [197, 15] width 33 height 10
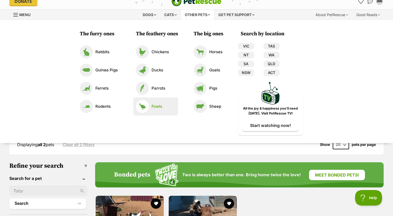
click at [159, 101] on link "Fowls" at bounding box center [155, 106] width 39 height 13
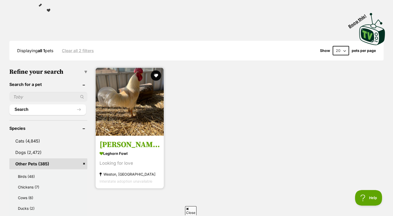
click at [145, 109] on img at bounding box center [130, 102] width 68 height 68
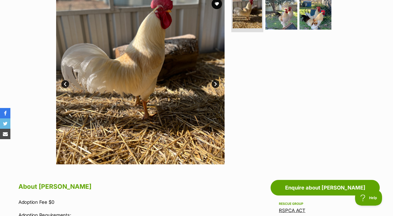
scroll to position [10, 0]
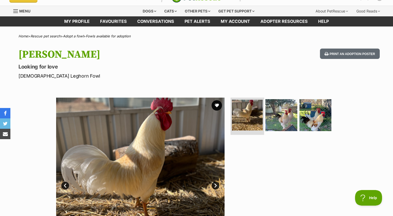
click at [246, 111] on img at bounding box center [247, 115] width 31 height 31
click at [274, 112] on img at bounding box center [281, 115] width 34 height 34
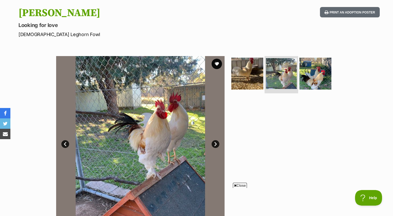
scroll to position [54, 0]
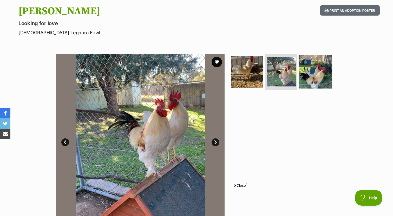
click at [315, 71] on img at bounding box center [316, 72] width 34 height 34
